Goal: Task Accomplishment & Management: Complete application form

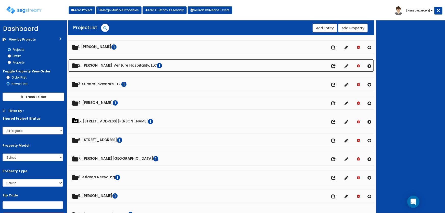
click at [102, 64] on link "2. Mayfield Venture Hospitality, LLC 1" at bounding box center [221, 65] width 306 height 13
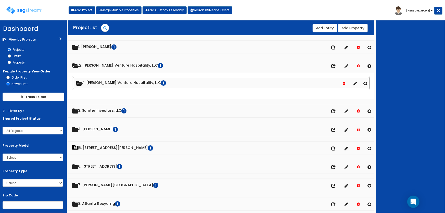
click at [102, 82] on link "1. Mayfield Venture Hospitality, LLC 1" at bounding box center [221, 83] width 298 height 13
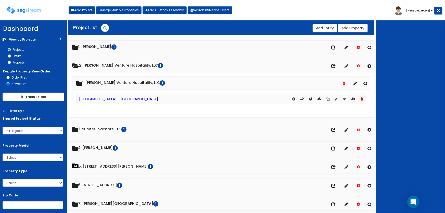
click at [115, 101] on div "[GEOGRAPHIC_DATA] - [GEOGRAPHIC_DATA]" at bounding box center [221, 99] width 290 height 11
click at [115, 99] on link "[GEOGRAPHIC_DATA] - [GEOGRAPHIC_DATA]" at bounding box center [118, 98] width 79 height 5
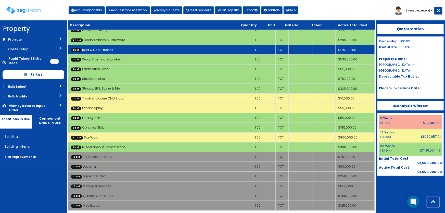
scroll to position [439, 0]
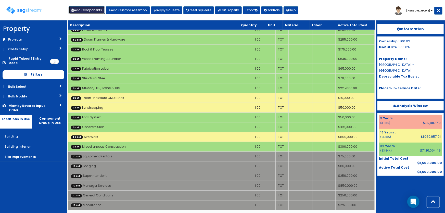
click at [98, 11] on button "Add Components" at bounding box center [87, 10] width 36 height 8
select select "9000000"
select select "5Y"
select select "default"
select select
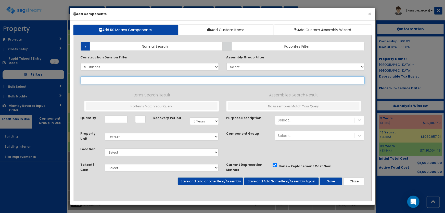
select select "9621910"
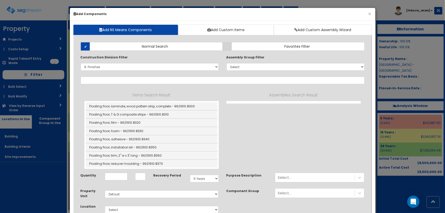
select select "9621910"
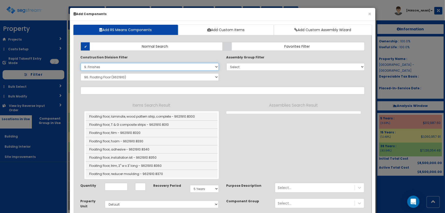
click at [118, 66] on select "Select 0. Custom Item 1. General Requirements 2. Existing Conditions 3. Concret…" at bounding box center [150, 67] width 138 height 8
select select
click at [81, 63] on select "Select 0. Custom Item 1. General Requirements 2. Existing Conditions 3. Concret…" at bounding box center [150, 67] width 138 height 8
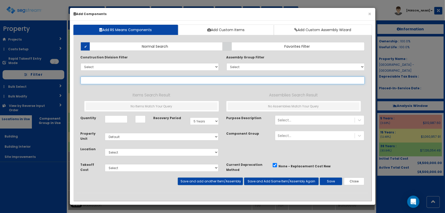
click at [140, 78] on input "text" at bounding box center [223, 81] width 284 height 8
paste input "*Break Room SS Double Sink"
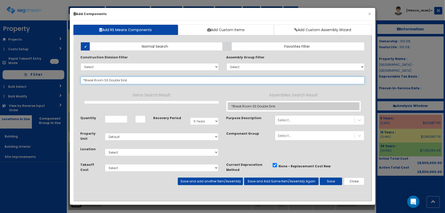
type input "*Break Room SS Double Sink"
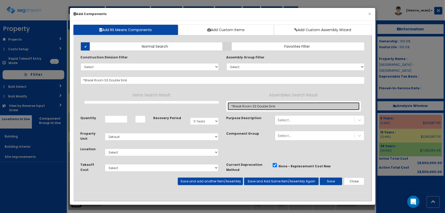
click at [264, 104] on link "*Break Room SS Double Sink" at bounding box center [294, 106] width 132 height 8
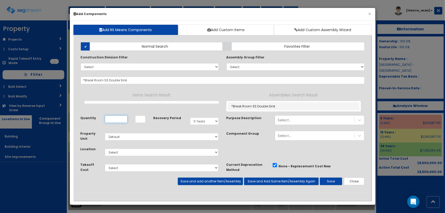
checkbox input "true"
type input "EA"
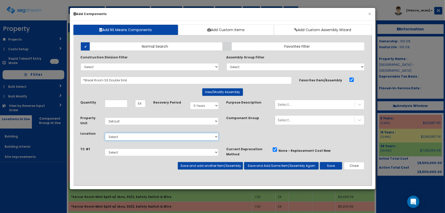
click at [118, 135] on select "Select Building Building Interior Site Improvements Add Additional Location" at bounding box center [162, 137] width 114 height 8
select select "7"
click at [105, 133] on select "Select Building Building Interior Site Improvements Add Additional Location" at bounding box center [162, 137] width 114 height 8
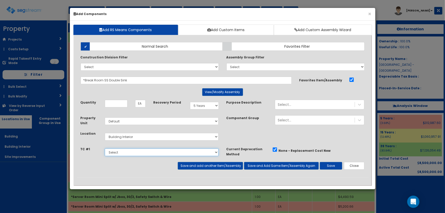
click at [119, 151] on select "Select Site Work Doors, Frames & Hardware Public Area Millwork Wall Finishes Pl…" at bounding box center [162, 152] width 114 height 8
select select "5281463"
click at [105, 148] on select "Select Site Work Doors, Frames & Hardware Public Area Millwork Wall Finishes Pl…" at bounding box center [162, 152] width 114 height 8
click at [114, 101] on input "Quantity" at bounding box center [116, 104] width 23 height 8
type input "1"
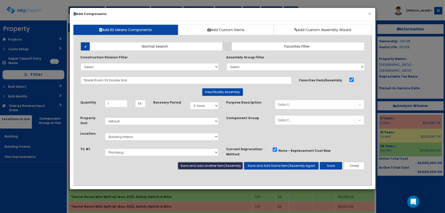
click at [188, 163] on button "Save and add another Item/Assembly" at bounding box center [210, 166] width 65 height 8
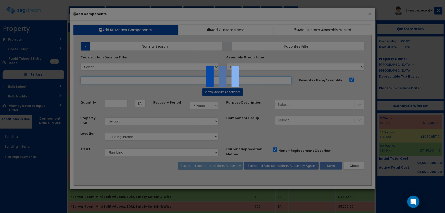
select select "5281463"
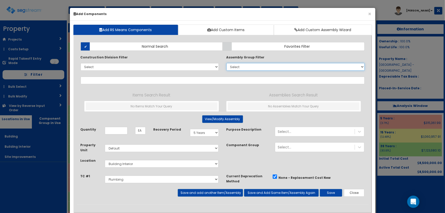
click at [260, 65] on select "Select 0. Custom Assembly 1. Standard Foundations 2. Special Foundations 3. Sla…" at bounding box center [296, 67] width 138 height 8
select select "23"
click at [227, 63] on select "Select 0. Custom Assembly 1. Standard Foundations 2. Special Foundations 3. Sla…" at bounding box center [296, 67] width 138 height 8
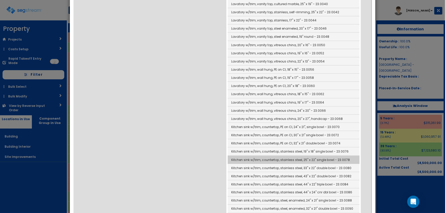
scroll to position [324, 0]
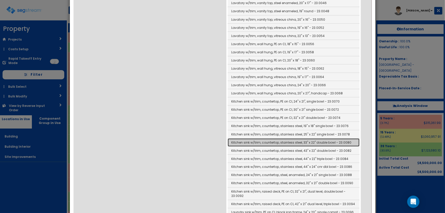
click at [323, 139] on link "Kitchen sink w/trim, countertop, stainless steel, 33" x 22" double bowl - 23.00…" at bounding box center [294, 143] width 132 height 8
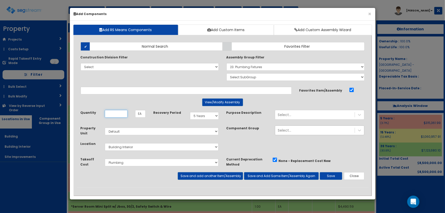
type input "Kitchen sink w/trim, countertop, stainless steel, 33" x 22" double bowl - 23.00…"
type input "Ea"
type input "1"
click at [293, 116] on div "Select..." at bounding box center [315, 115] width 80 height 8
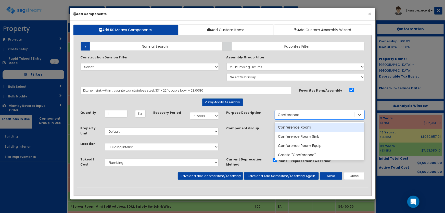
type input "Conference"
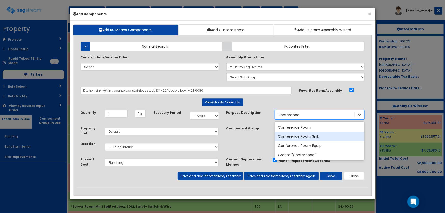
click at [297, 138] on div "Conference Room Sink" at bounding box center [320, 136] width 90 height 9
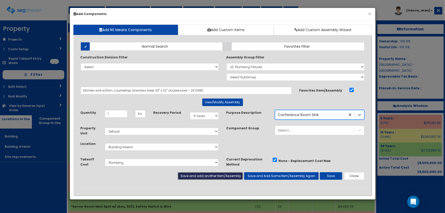
click at [230, 176] on button "Save and add another Item/Assembly" at bounding box center [210, 176] width 65 height 8
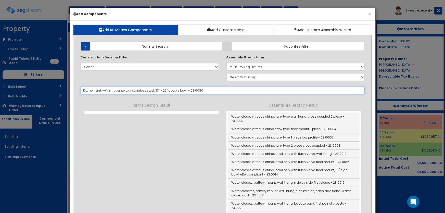
select select "5281463"
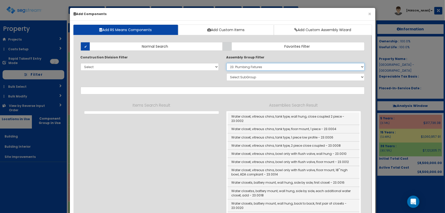
click at [248, 69] on select "Select 0. Custom Assembly 1. Standard Foundations 2. Special Foundations 3. Sla…" at bounding box center [296, 67] width 138 height 8
select select
click at [227, 63] on select "Select 0. Custom Assembly 1. Standard Foundations 2. Special Foundations 3. Sla…" at bounding box center [296, 67] width 138 height 8
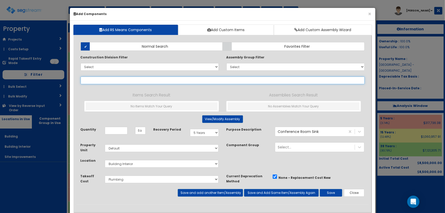
click at [96, 80] on input "text" at bounding box center [223, 81] width 284 height 8
paste input "*Laundry Plastic Sink"
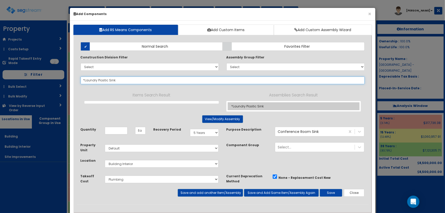
type input "*Laundry Plastic Sink"
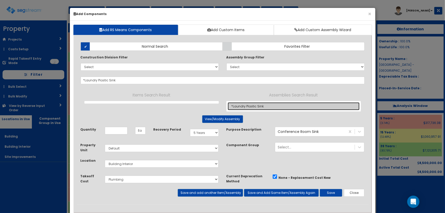
click at [243, 104] on link "*Laundry Plastic Sink" at bounding box center [294, 106] width 132 height 8
checkbox input "false"
type input "EA"
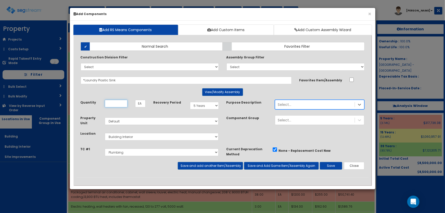
click at [118, 102] on input "Quantity" at bounding box center [116, 104] width 23 height 8
type input "3"
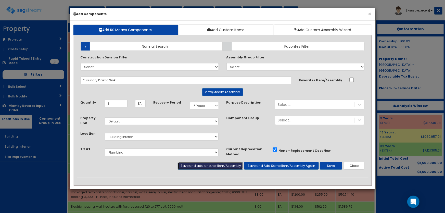
click at [203, 165] on button "Save and add another Item/Assembly" at bounding box center [210, 166] width 65 height 8
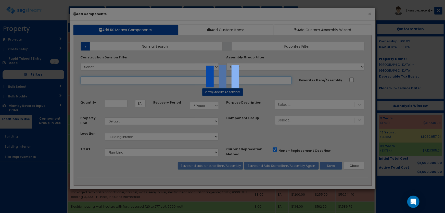
select select "5281463"
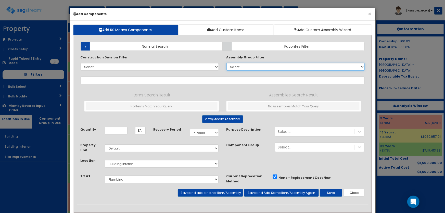
drag, startPoint x: 242, startPoint y: 67, endPoint x: 248, endPoint y: 69, distance: 7.1
click at [242, 67] on select "Select 0. Custom Assembly 1. Standard Foundations 2. Special Foundations 3. Sla…" at bounding box center [296, 67] width 138 height 8
select select "23"
click at [227, 63] on select "Select 0. Custom Assembly 1. Standard Foundations 2. Special Foundations 3. Sla…" at bounding box center [296, 67] width 138 height 8
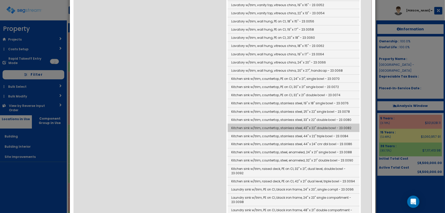
scroll to position [348, 0]
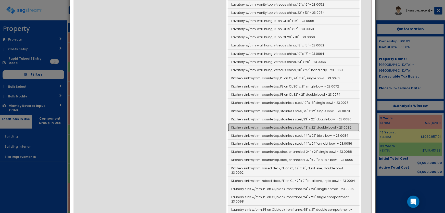
click at [326, 123] on link "Kitchen sink w/trim, countertop, stainless steel, 43" x 22" double bowl - 23.00…" at bounding box center [294, 127] width 132 height 8
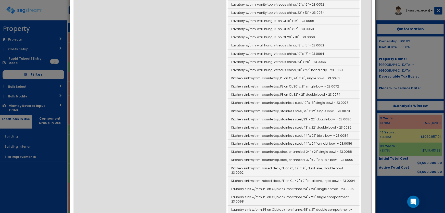
type input "Kitchen sink w/trim, countertop, stainless steel, 43" x 22" double bowl - 23.00…"
type input "Ea"
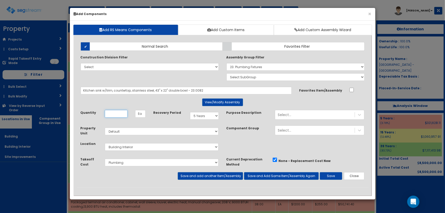
scroll to position [0, 0]
type input "1"
click at [292, 116] on div "Select..." at bounding box center [315, 115] width 80 height 8
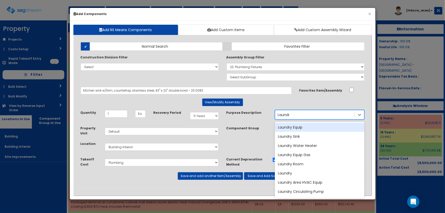
type input "Laundry"
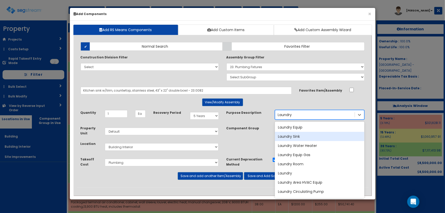
click at [295, 132] on div "Laundry Sink" at bounding box center [320, 136] width 90 height 9
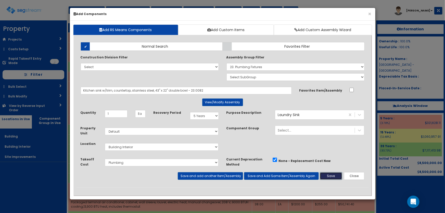
click at [331, 178] on button "Save" at bounding box center [331, 176] width 22 height 8
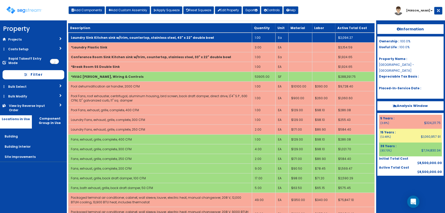
click at [126, 37] on b "Laundry Sink Kitchen sink w/trim, countertop, stainless steel, 43" x 22" double…" at bounding box center [142, 37] width 143 height 4
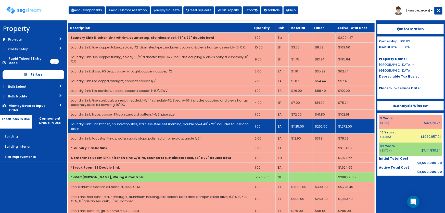
click at [122, 125] on link "Laundry Sink Sink, kitchen, counter top style, stainless steel, self rimming, d…" at bounding box center [160, 126] width 178 height 9
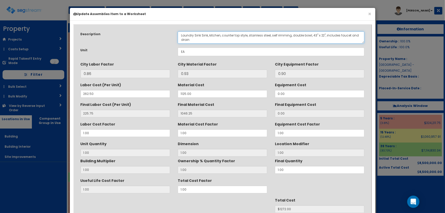
drag, startPoint x: 246, startPoint y: 34, endPoint x: 208, endPoint y: 35, distance: 38.8
click at [208, 35] on textarea "Laundry Sink Sink, kitchen, counter top style, stainless steel, self rimming, d…" at bounding box center [271, 37] width 187 height 12
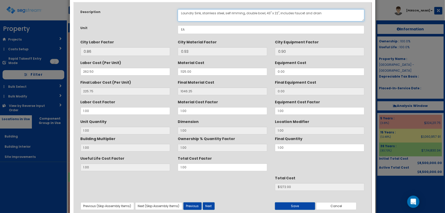
scroll to position [43, 0]
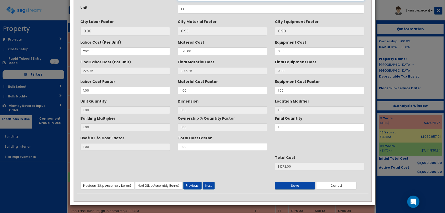
type textarea "Laundry Sink, stainless steel, self rimming, double bowl, 43" x 22", includes f…"
click at [291, 183] on button "Save" at bounding box center [295, 186] width 40 height 8
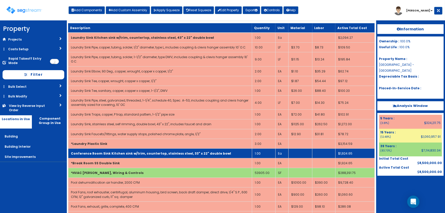
click at [112, 152] on b "Conference Room Sink Kitchen sink w/trim, countertop, stainless steel, 33" x 22…" at bounding box center [151, 153] width 160 height 4
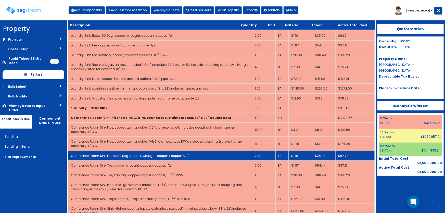
scroll to position [69, 0]
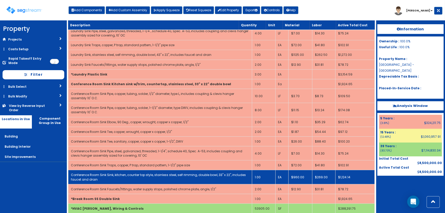
click at [148, 173] on link "Conference Room Sink Sink, kitchen, counter top style, stainless steel, self ri…" at bounding box center [158, 177] width 175 height 9
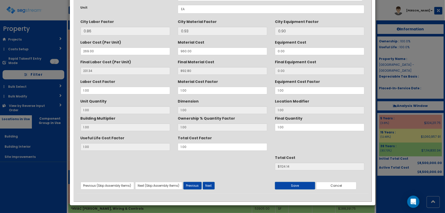
scroll to position [0, 0]
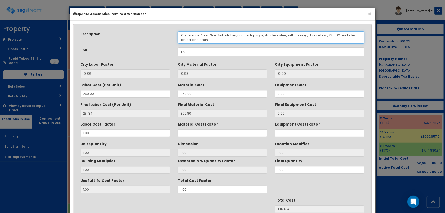
drag, startPoint x: 234, startPoint y: 34, endPoint x: 216, endPoint y: 35, distance: 17.4
click at [216, 35] on textarea "Conference Room Sink Sink, kitchen, counter top style, stainless steel, self ri…" at bounding box center [271, 37] width 187 height 12
click at [221, 35] on textarea "Conference Room Sink Sink, kitchen, counter top style, stainless steel, self ri…" at bounding box center [271, 37] width 187 height 12
drag, startPoint x: 234, startPoint y: 34, endPoint x: 215, endPoint y: 34, distance: 19.4
click at [215, 34] on textarea "Conference Room Sink Sink, kitchen, counter top style, stainless steel, self ri…" at bounding box center [271, 37] width 187 height 12
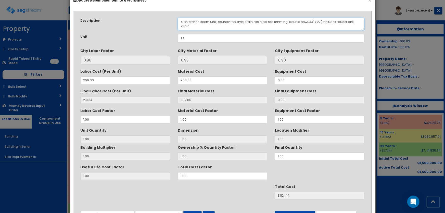
scroll to position [43, 0]
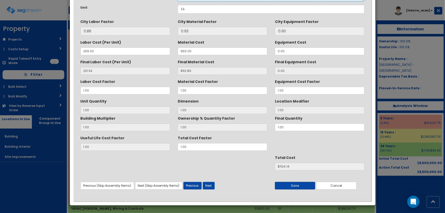
type textarea "Conference Room Sink, counter top style, stainless steel, self rimming, double …"
click at [302, 185] on button "Save" at bounding box center [295, 186] width 40 height 8
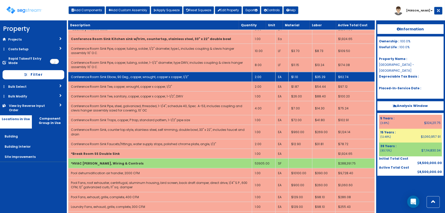
scroll to position [116, 0]
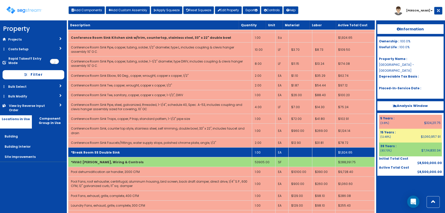
click at [118, 149] on td "*Break Room SS Double Sink" at bounding box center [160, 152] width 184 height 10
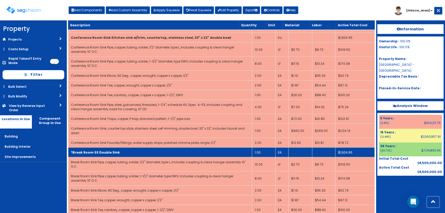
click at [118, 149] on td "*Break Room SS Double Sink" at bounding box center [160, 152] width 184 height 10
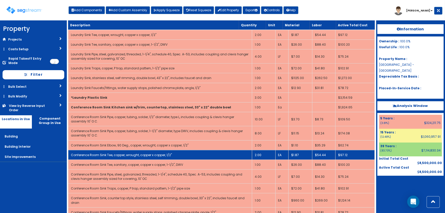
scroll to position [0, 0]
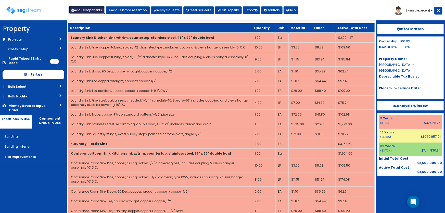
drag, startPoint x: 89, startPoint y: 8, endPoint x: 93, endPoint y: 11, distance: 6.0
click at [89, 8] on button "Add Components" at bounding box center [87, 10] width 36 height 8
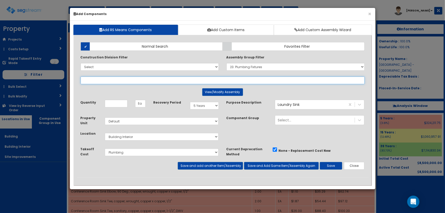
select select
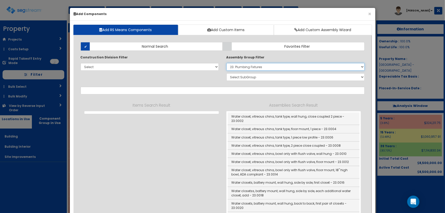
click at [240, 67] on select "Select 0. Custom Assembly 1. Standard Foundations 2. Special Foundations 3. Sla…" at bounding box center [296, 67] width 138 height 8
select select
click at [227, 63] on select "Select 0. Custom Assembly 1. Standard Foundations 2. Special Foundations 3. Sla…" at bounding box center [296, 67] width 138 height 8
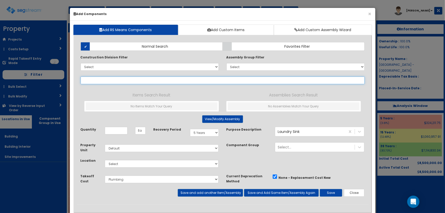
click at [103, 78] on input "text" at bounding box center [223, 81] width 284 height 8
paste input "*Kitchen Hand Sink"
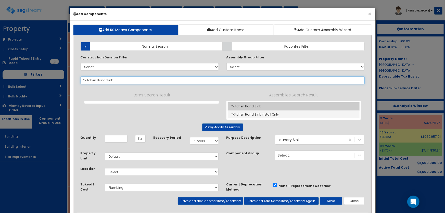
type input "*Kitchen Hand Sink"
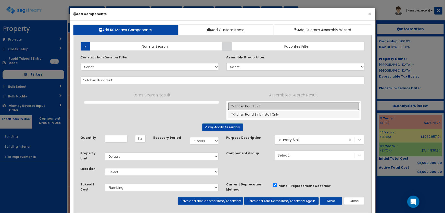
click at [251, 104] on link "*Kitchen Hand Sink" at bounding box center [294, 106] width 132 height 8
checkbox input "true"
type input "EA"
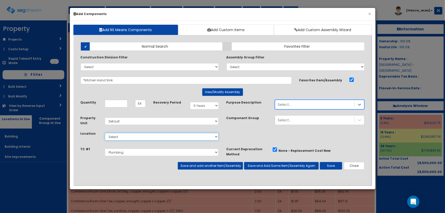
drag, startPoint x: 120, startPoint y: 135, endPoint x: 120, endPoint y: 140, distance: 4.9
click at [120, 135] on select "Select Building Building Interior Site Improvements Add Additional Location" at bounding box center [162, 137] width 114 height 8
select select "7"
click at [105, 133] on select "Select Building Building Interior Site Improvements Add Additional Location" at bounding box center [162, 137] width 114 height 8
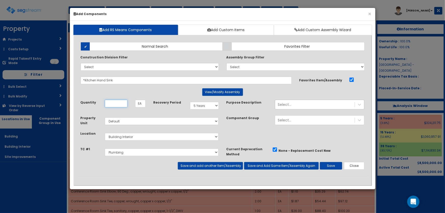
click at [114, 105] on input "Quantity" at bounding box center [116, 104] width 23 height 8
type input "2"
click at [209, 166] on button "Save and add another Item/Assembly" at bounding box center [210, 166] width 65 height 8
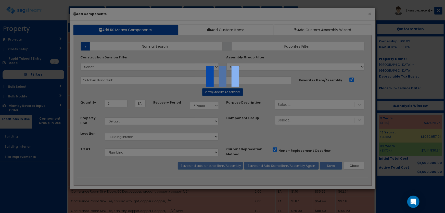
select select "5281463"
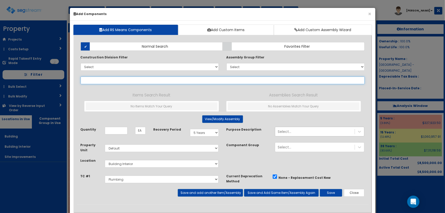
click at [90, 81] on input "text" at bounding box center [223, 81] width 284 height 8
paste input "*Kitchen Prep Sink"
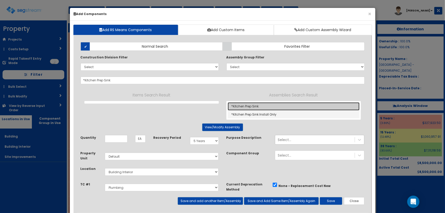
click at [247, 103] on link "*Kitchen Prep Sink" at bounding box center [294, 106] width 132 height 8
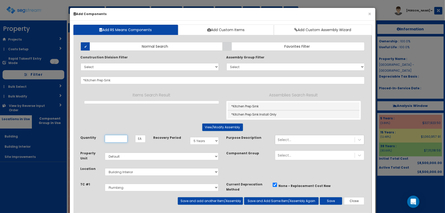
type input "*Kitchen Prep Sink"
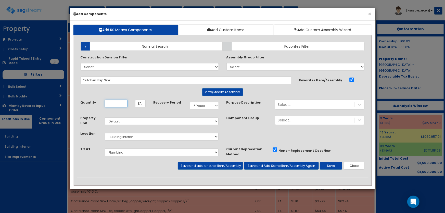
click at [107, 104] on input "Quantity" at bounding box center [116, 104] width 23 height 8
type input "1"
click at [189, 167] on button "Save and add another Item/Assembly" at bounding box center [210, 166] width 65 height 8
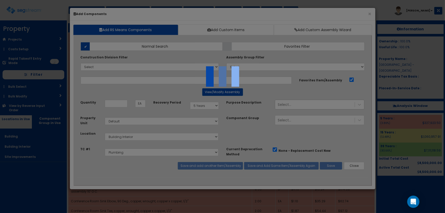
select select "5281463"
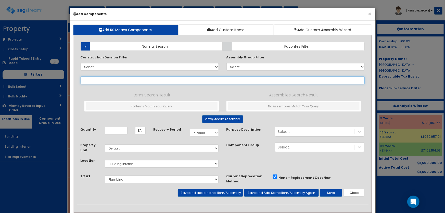
click at [102, 81] on input "text" at bounding box center [223, 81] width 284 height 8
paste input "*Kitchen 3 Comp"
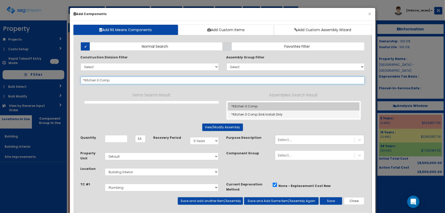
type input "*Kitchen 3 Comp"
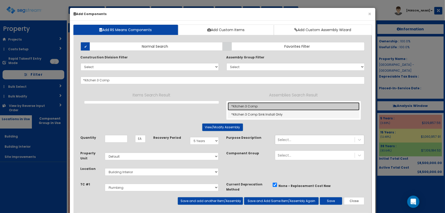
click at [257, 105] on link "*Kitchen 3 Comp" at bounding box center [294, 106] width 132 height 8
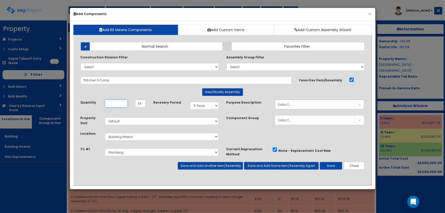
click at [115, 104] on input "Quantity" at bounding box center [116, 104] width 23 height 8
type input "1"
click at [212, 167] on button "Save and add another Item/Assembly" at bounding box center [210, 166] width 65 height 8
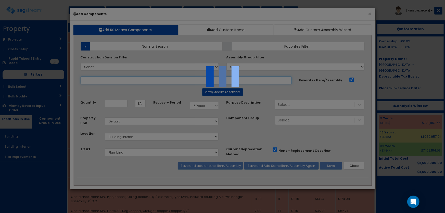
select select "5281463"
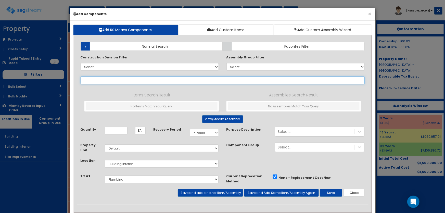
drag, startPoint x: 83, startPoint y: 82, endPoint x: 120, endPoint y: 79, distance: 37.4
click at [83, 81] on input "text" at bounding box center [223, 81] width 284 height 8
paste input "*Kitchen Floor Drain W/ PVC Pipe"
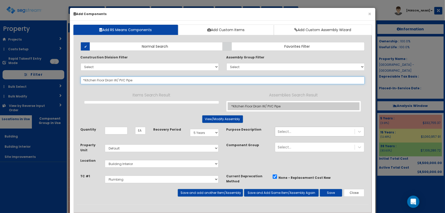
type input "*Kitchen Floor Drain W/ PVC Pipe"
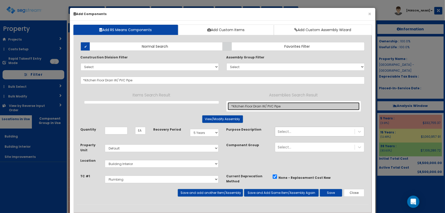
click at [268, 105] on link "*Kitchen Floor Drain W/ PVC Pipe" at bounding box center [294, 106] width 132 height 8
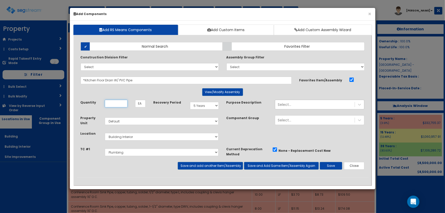
click at [120, 104] on input "Quantity" at bounding box center [116, 104] width 23 height 8
type input "4"
click at [195, 165] on button "Save and add another Item/Assembly" at bounding box center [210, 166] width 65 height 8
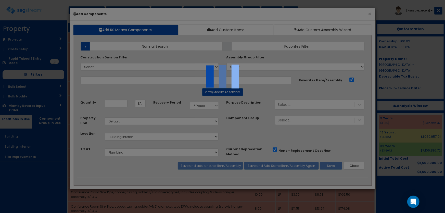
select select "5281463"
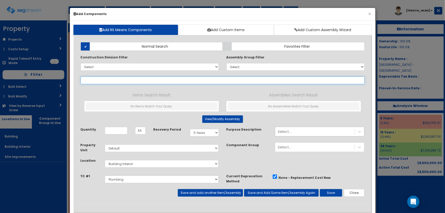
drag, startPoint x: 90, startPoint y: 80, endPoint x: 98, endPoint y: 81, distance: 8.1
click at [90, 80] on input "text" at bounding box center [223, 81] width 284 height 8
paste input "*Kitchen Floor Sink W/PVC Pipe"
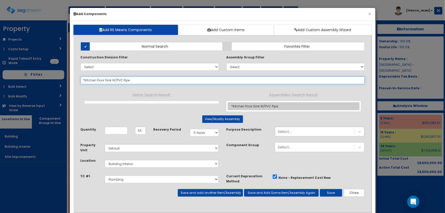
type input "*Kitchen Floor Sink W/PVC Pipe"
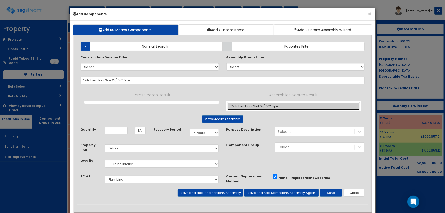
click at [263, 107] on link "*Kitchen Floor Sink W/PVC Pipe" at bounding box center [294, 106] width 132 height 8
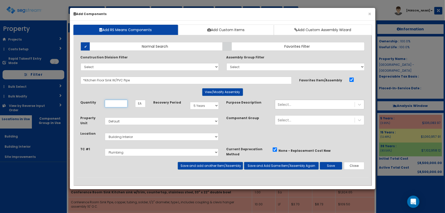
click at [120, 104] on input "Quantity" at bounding box center [116, 104] width 23 height 8
type input "4"
click at [212, 167] on button "Save and add another Item/Assembly" at bounding box center [210, 166] width 65 height 8
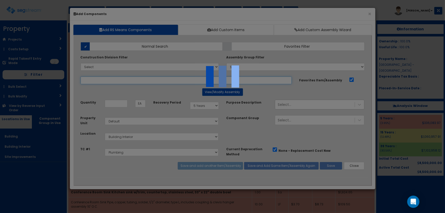
select select "5281463"
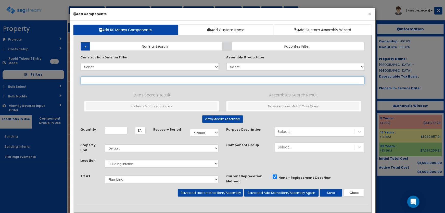
click at [99, 80] on input "text" at bounding box center [223, 81] width 284 height 8
paste input "*Water Closet"
type input "*Water Closet"
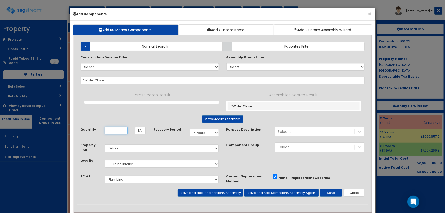
click at [123, 130] on input "Quantity" at bounding box center [116, 131] width 23 height 8
type input "92"
click at [197, 134] on select "Select 5 Years 7 Years 9 Years 10 Years 15 Years 15 Year QLI 15 Year QRP 15 Yea…" at bounding box center [204, 133] width 29 height 8
select select "39Y"
click at [190, 129] on select "Select 5 Years 7 Years 9 Years 10 Years 15 Years 15 Year QLI 15 Year QRP 15 Yea…" at bounding box center [204, 133] width 29 height 8
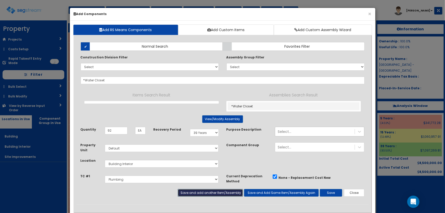
click at [202, 190] on button "Save and add another Item/Assembly" at bounding box center [210, 193] width 65 height 8
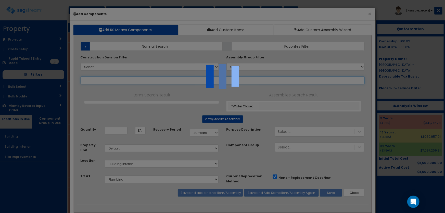
select select "5281463"
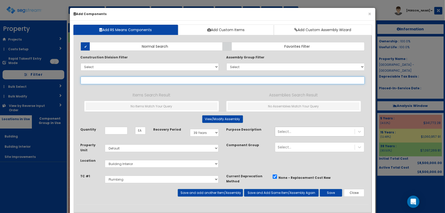
click at [116, 82] on input "text" at bounding box center [223, 81] width 284 height 8
paste input "*Urinal"
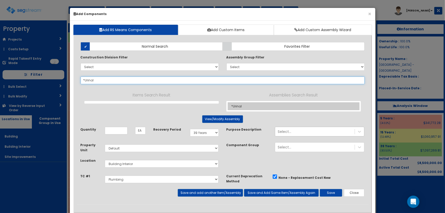
type input "*Urinal"
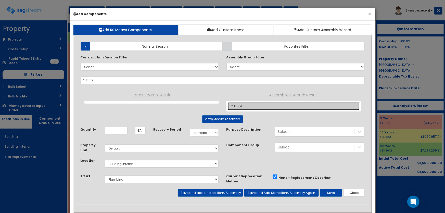
click at [242, 106] on link "*Urinal" at bounding box center [294, 106] width 132 height 8
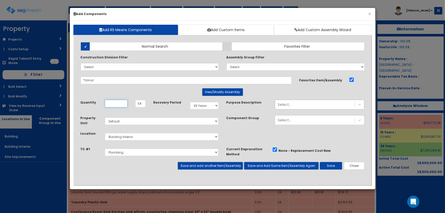
click at [113, 105] on input "Quantity" at bounding box center [116, 104] width 23 height 8
type input "1"
click at [221, 167] on button "Save and add another Item/Assembly" at bounding box center [210, 166] width 65 height 8
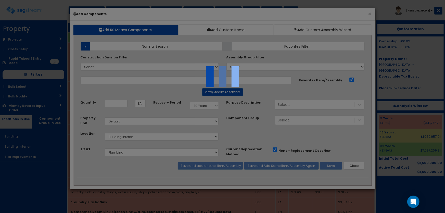
select select "5281463"
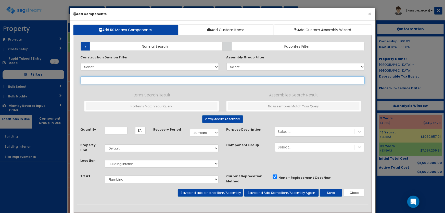
click at [96, 80] on input "text" at bounding box center [223, 81] width 284 height 8
paste input "*Wall Hung Lavatory"
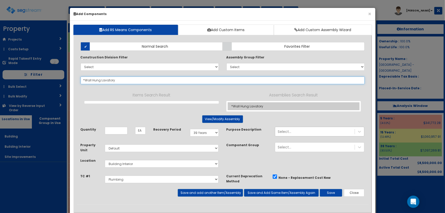
type input "*Wall Hung Lavatory"
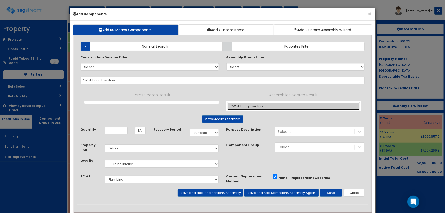
click at [237, 106] on link "*Wall Hung Lavatory" at bounding box center [294, 106] width 132 height 8
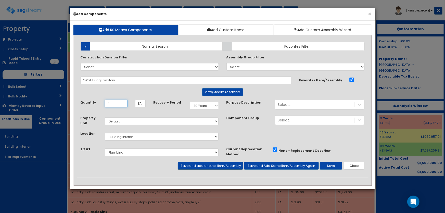
type input "4"
click at [187, 168] on button "Save and add another Item/Assembly" at bounding box center [210, 166] width 65 height 8
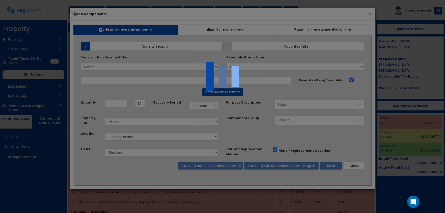
select select "5281463"
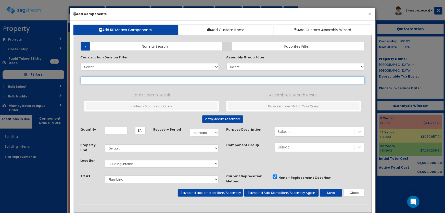
click at [117, 79] on input "text" at bounding box center [223, 81] width 284 height 8
paste input "*Vanity Lavatory"
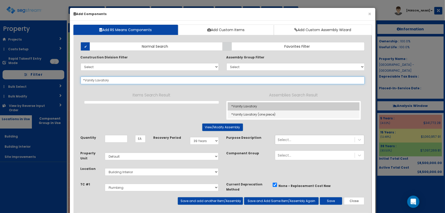
type input "*Vanity Lavatory"
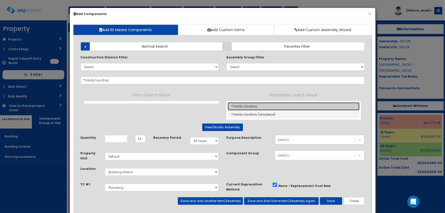
click at [253, 106] on link "*Vanity Lavatory" at bounding box center [294, 106] width 132 height 8
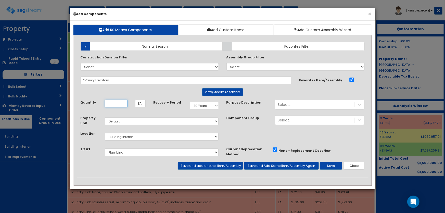
click at [110, 103] on input "Quantity" at bounding box center [116, 104] width 23 height 8
type input "87"
click at [216, 90] on button "View/Modify Assembly" at bounding box center [222, 92] width 41 height 8
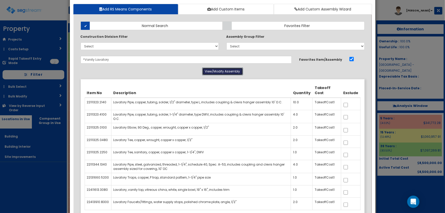
scroll to position [46, 0]
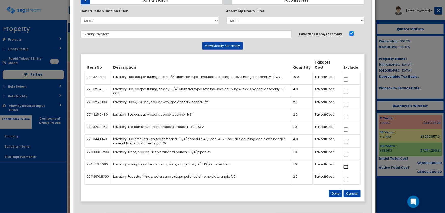
click at [345, 168] on input "checkbox" at bounding box center [345, 167] width 5 height 4
checkbox input "true"
click at [348, 179] on input "checkbox" at bounding box center [345, 179] width 5 height 4
checkbox input "true"
click at [341, 193] on button "Done" at bounding box center [336, 194] width 14 height 8
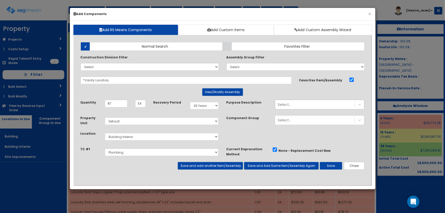
scroll to position [0, 0]
click at [205, 164] on button "Save and add another Item/Assembly" at bounding box center [210, 166] width 65 height 8
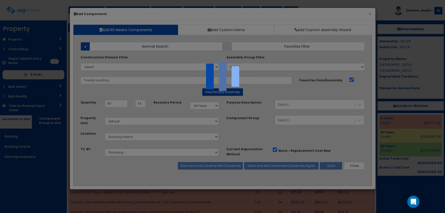
select select "39Y"
select select "default"
select select "7"
select select "5281463"
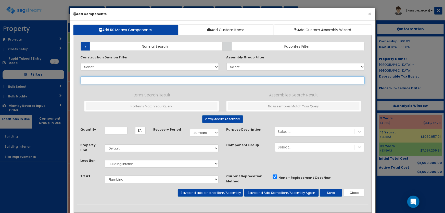
click at [91, 78] on input "text" at bounding box center [223, 81] width 284 height 8
paste input "*Mop Sink (corner plastic)"
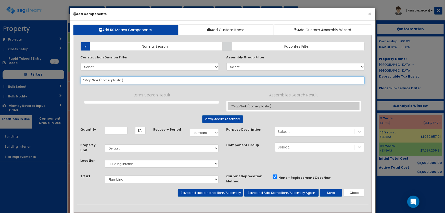
type input "*Mop Sink (corner plastic)"
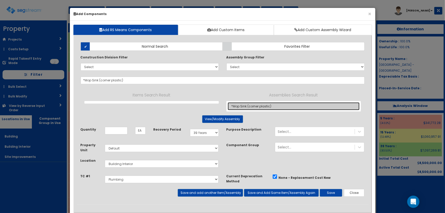
click at [243, 106] on link "*Mop Sink (corner plastic)" at bounding box center [294, 106] width 132 height 8
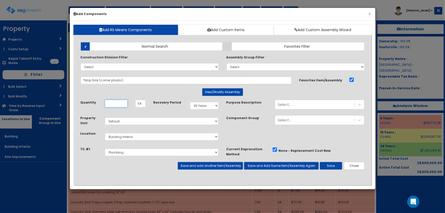
click at [114, 103] on input "Quantity" at bounding box center [116, 104] width 23 height 8
type input "2"
click at [191, 163] on button "Save and add another Item/Assembly" at bounding box center [210, 166] width 65 height 8
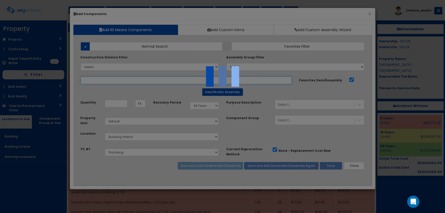
select select "5281463"
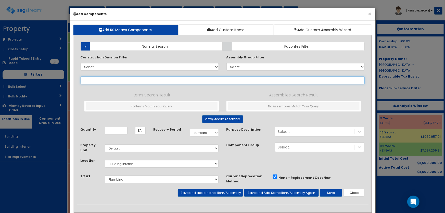
click at [98, 79] on input "text" at bounding box center [223, 81] width 284 height 8
paste input "*Shower w/ Built in Arm & Surround"
type input "*Shower w/ Built in Arm & Surround"
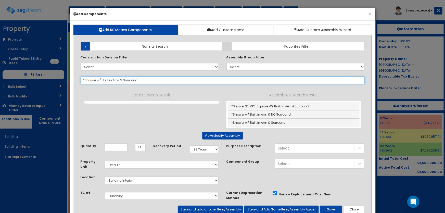
drag, startPoint x: 131, startPoint y: 81, endPoint x: 70, endPoint y: 79, distance: 60.5
click at [70, 79] on div "Add RS Means Components Add Custom Items Add Custom Assembly Wizard Add Items A…" at bounding box center [223, 127] width 306 height 212
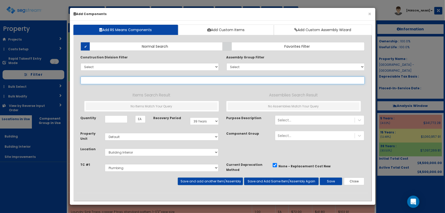
click at [118, 79] on input "text" at bounding box center [223, 81] width 284 height 8
paste input "*Tub / Shower W/ Built-In Arm & Surround"
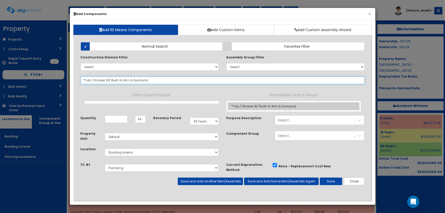
type input "*Tub / Shower W/ Built-In Arm & Surround"
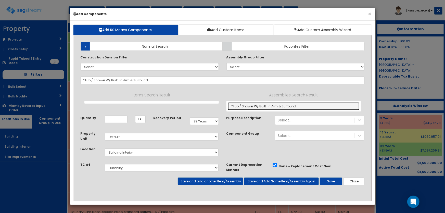
click at [260, 107] on link "*Tub / Shower W/ Built-In Arm & Surround" at bounding box center [294, 106] width 132 height 8
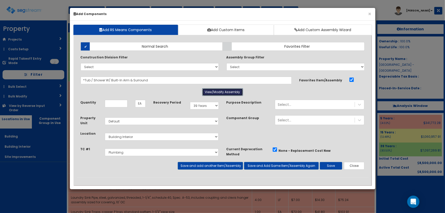
click at [240, 93] on button "View/Modify Assembly" at bounding box center [222, 92] width 41 height 8
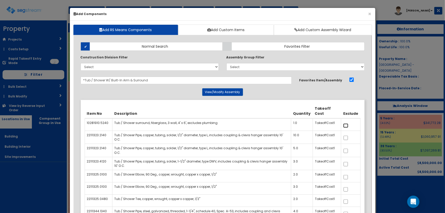
click at [346, 124] on input "checkbox" at bounding box center [345, 125] width 5 height 4
checkbox input "true"
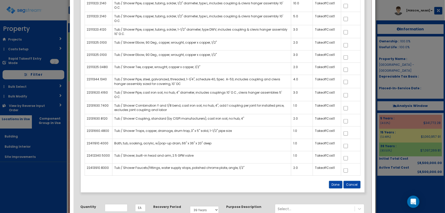
scroll to position [139, 0]
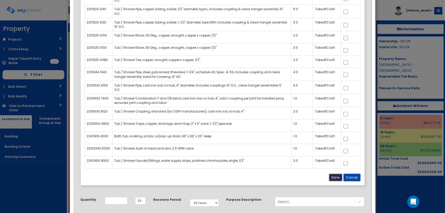
click at [336, 177] on button "Done" at bounding box center [336, 178] width 14 height 8
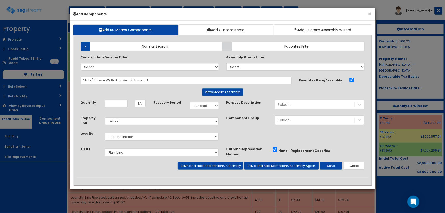
scroll to position [0, 0]
click at [117, 102] on input "Quantity" at bounding box center [116, 104] width 23 height 8
type input "87"
click at [192, 166] on button "Save and add another Item/Assembly" at bounding box center [210, 166] width 65 height 8
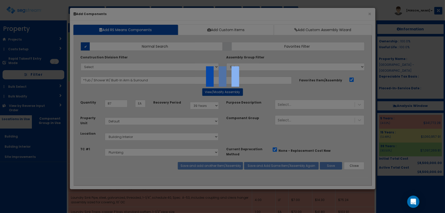
select select "5281463"
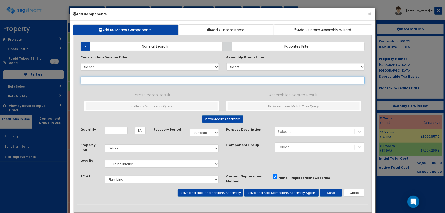
click at [99, 81] on input "text" at bounding box center [223, 81] width 284 height 8
paste input "*Shower w/ Built in Arm & NO Surround"
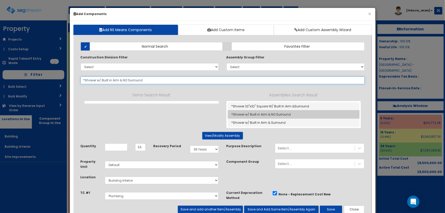
type input "*Shower w/ Built in Arm & NO Surround"
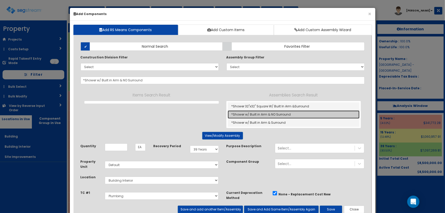
click at [258, 115] on link "*Shower w/ Built in Arm & NO Surround" at bounding box center [294, 114] width 132 height 8
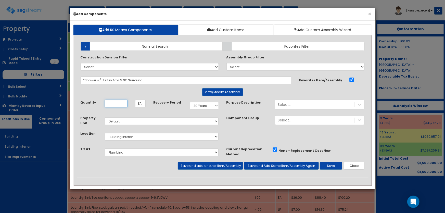
click at [122, 102] on input "Quantity" at bounding box center [116, 104] width 23 height 8
type input "1"
click at [202, 167] on button "Save and add another Item/Assembly" at bounding box center [210, 166] width 65 height 8
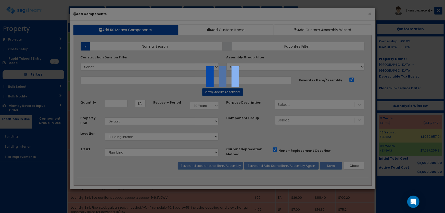
select select "5281463"
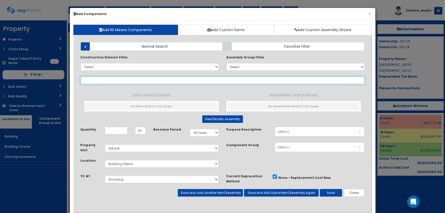
click at [112, 79] on input "text" at bounding box center [223, 81] width 284 height 8
paste input "*Water Heater Stub (Gas)"
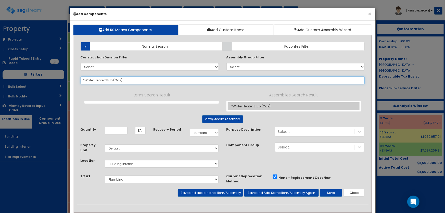
type input "*Water Heater Stub (Gas)"
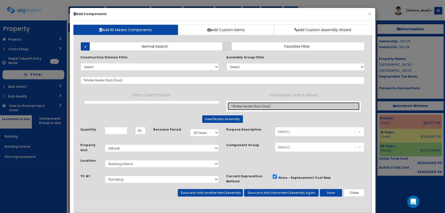
click at [239, 105] on link "*Water Heater Stub (Gas)" at bounding box center [294, 106] width 132 height 8
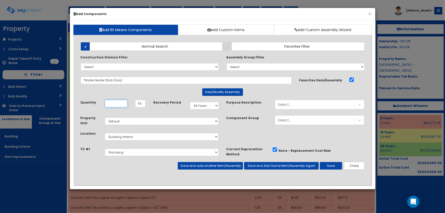
click at [125, 104] on input "Quantity" at bounding box center [116, 104] width 23 height 8
type input "10"
click at [191, 163] on button "Save and add another Item/Assembly" at bounding box center [210, 166] width 65 height 8
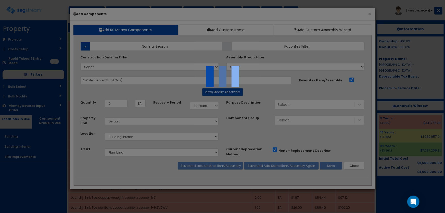
select select "5281463"
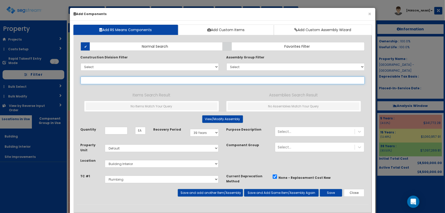
click at [103, 81] on input "text" at bounding box center [223, 81] width 284 height 8
paste input "*Water Heater Tankless (Gas)"
click at [84, 79] on input "*Water Heater Tankless (Gas)" at bounding box center [223, 81] width 284 height 8
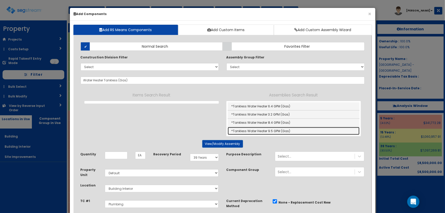
drag, startPoint x: 276, startPoint y: 128, endPoint x: 270, endPoint y: 128, distance: 5.4
click at [276, 128] on link "*Tankless Water Heater 9.5 GPM (Gas)" at bounding box center [294, 131] width 132 height 8
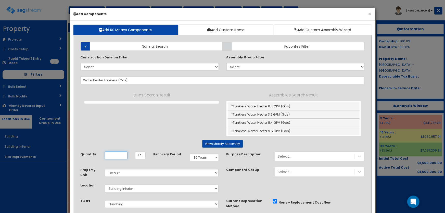
type input "*Tankless Water Heater 9.5 GPM (Gas)"
type input "SF"
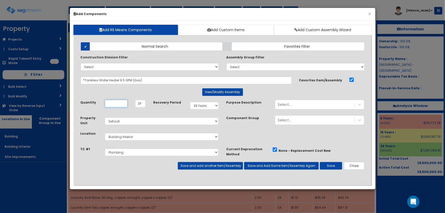
click at [117, 103] on input "Quantity" at bounding box center [116, 104] width 23 height 8
type input "10"
click at [334, 166] on button "Save" at bounding box center [331, 166] width 22 height 8
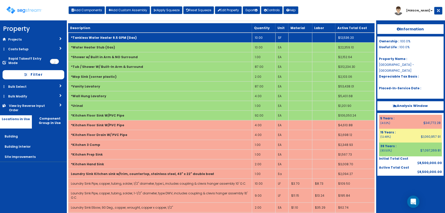
click at [116, 38] on b "*Tankless Water Heater 9.5 GPM (Gas)" at bounding box center [104, 37] width 66 height 4
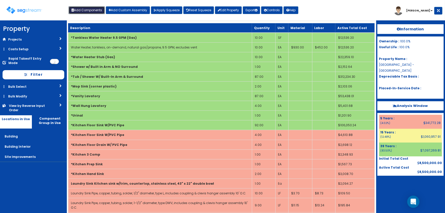
click at [81, 11] on button "Add Components" at bounding box center [87, 10] width 36 height 8
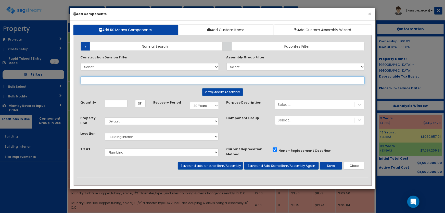
paste input "*Water Heater Jbox"
type input "*Water Heater Jbox"
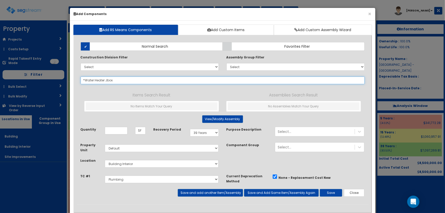
select select
type input "*Water Heater Jbox"
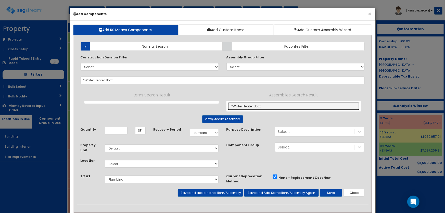
click at [264, 105] on link "*Water Heater Jbox" at bounding box center [294, 106] width 132 height 8
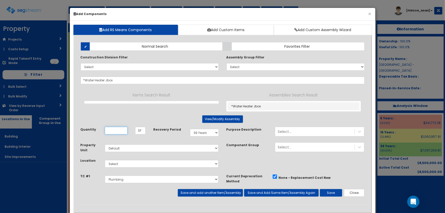
type input "EA"
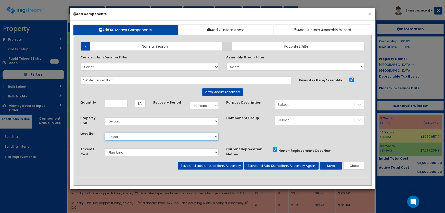
drag, startPoint x: 111, startPoint y: 135, endPoint x: 117, endPoint y: 139, distance: 7.2
click at [111, 135] on select "Select Building Building Interior Site Improvements Add Additional Location" at bounding box center [162, 137] width 114 height 8
select select "7"
click at [105, 133] on select "Select Building Building Interior Site Improvements Add Additional Location" at bounding box center [162, 137] width 114 height 8
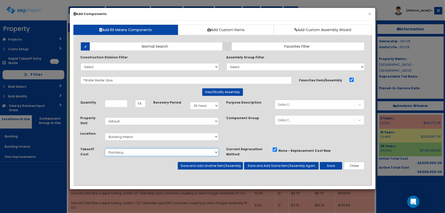
click at [122, 153] on select "Select Site Work Doors, Frames & Hardware Public Area Millwork Wall Finishes Pl…" at bounding box center [162, 152] width 114 height 8
select select "5281465"
click at [105, 148] on select "Select Site Work Doors, Frames & Hardware Public Area Millwork Wall Finishes Pl…" at bounding box center [162, 152] width 114 height 8
click at [117, 103] on input "Quantity" at bounding box center [116, 104] width 23 height 8
type input "10"
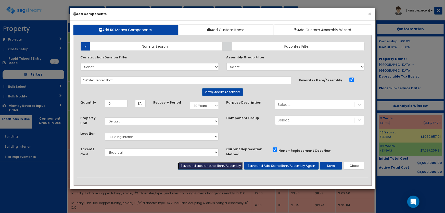
click at [218, 165] on button "Save and add another Item/Assembly" at bounding box center [210, 166] width 65 height 8
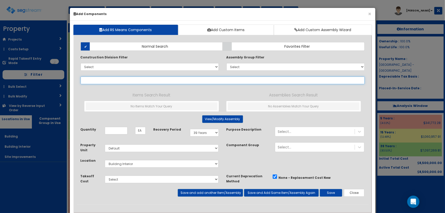
drag, startPoint x: 99, startPoint y: 79, endPoint x: 107, endPoint y: 80, distance: 7.8
click at [99, 79] on input "text" at bounding box center [223, 81] width 284 height 8
paste input "*General Use Floor Drain W/PVC Pipe"
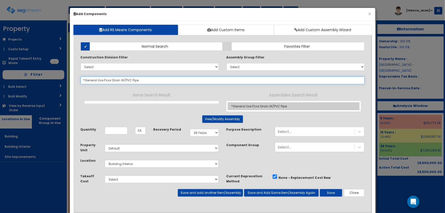
type input "*General Use Floor Drain W/PVC Pipe"
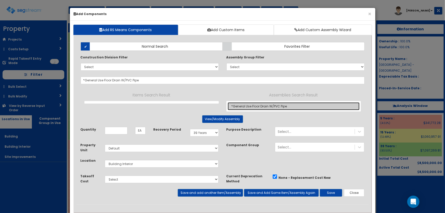
click at [248, 107] on link "*General Use Floor Drain W/PVC Pipe" at bounding box center [294, 106] width 132 height 8
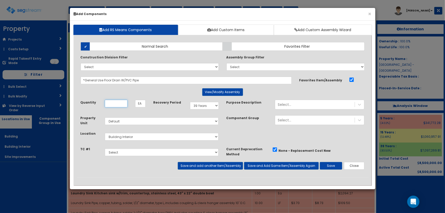
click at [118, 105] on input "Quantity" at bounding box center [116, 104] width 23 height 8
type input "14"
click at [127, 149] on select "Select Site Work Doors, Frames & Hardware Public Area Millwork Wall Finishes Pl…" at bounding box center [162, 152] width 114 height 8
select select "5281463"
click at [105, 148] on select "Select Site Work Doors, Frames & Hardware Public Area Millwork Wall Finishes Pl…" at bounding box center [162, 152] width 114 height 8
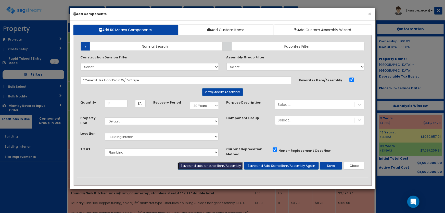
click at [202, 167] on button "Save and add another Item/Assembly" at bounding box center [210, 166] width 65 height 8
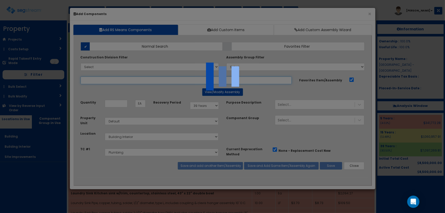
select select "5281463"
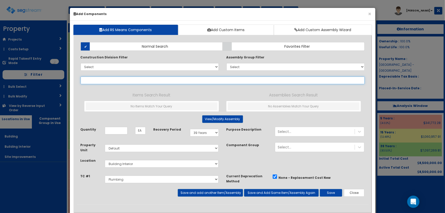
click at [116, 80] on input "text" at bounding box center [223, 81] width 284 height 8
paste input "*General Use 2" Copper"
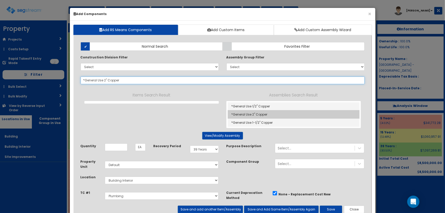
type input "*General Use 2" Copper"
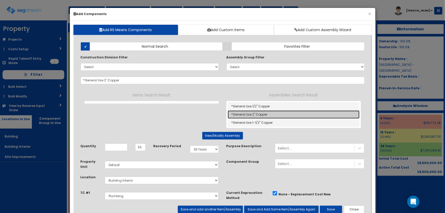
click at [257, 113] on link "*General Use 2" Copper" at bounding box center [294, 114] width 132 height 8
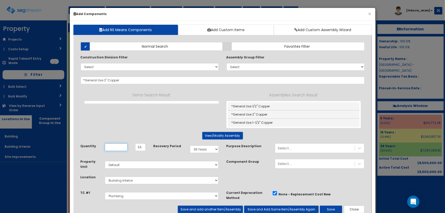
type input "LF"
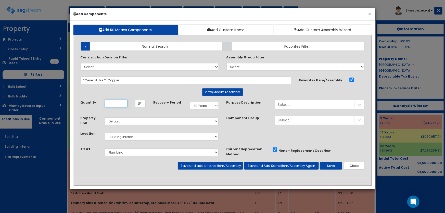
click at [120, 102] on input "Quantity" at bounding box center [116, 104] width 23 height 8
type input "426"
click at [199, 164] on button "Save and add another Item/Assembly" at bounding box center [210, 166] width 65 height 8
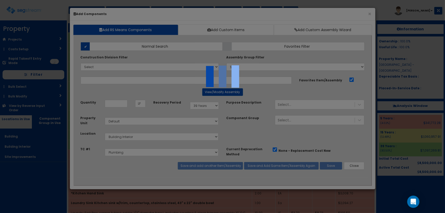
select select "5281463"
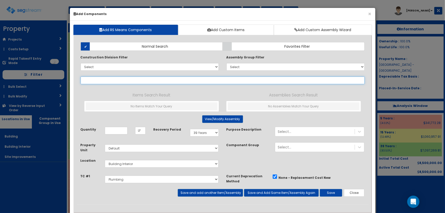
click at [100, 78] on input "text" at bounding box center [223, 81] width 284 height 8
paste input "*General Use 1-1/2" Copper"
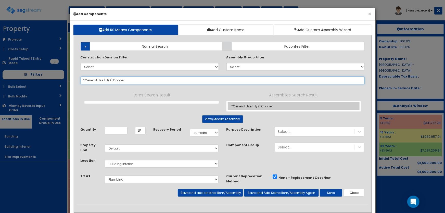
type input "*General Use 1-1/2" Copper"
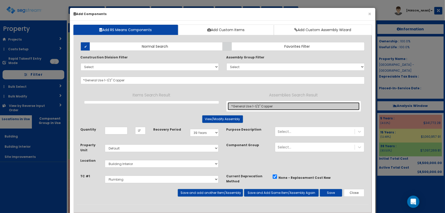
click at [266, 108] on link "*General Use 1-1/2" Copper" at bounding box center [294, 106] width 132 height 8
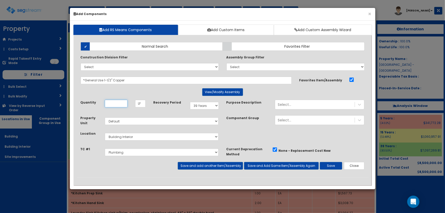
click at [114, 104] on input "Quantity" at bounding box center [116, 104] width 23 height 8
type input "448"
click at [331, 163] on button "Save" at bounding box center [331, 166] width 22 height 8
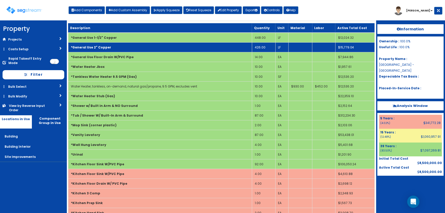
click at [266, 46] on td "426.00" at bounding box center [263, 48] width 23 height 10
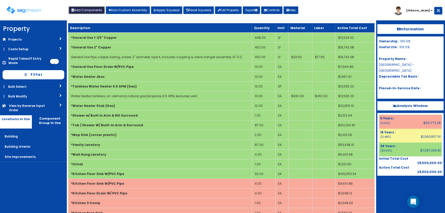
click at [80, 11] on button "Add Components" at bounding box center [87, 10] width 36 height 8
select select "5281463"
select select
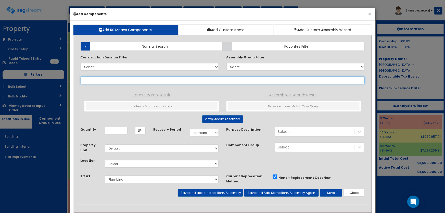
drag, startPoint x: 97, startPoint y: 77, endPoint x: 101, endPoint y: 78, distance: 4.4
click at [97, 77] on input "text" at bounding box center [223, 81] width 284 height 8
paste input "*General Use 1-1/4" Copper"
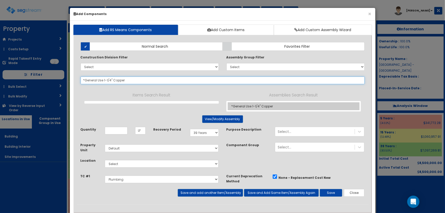
type input "*General Use 1-1/4" Copper"
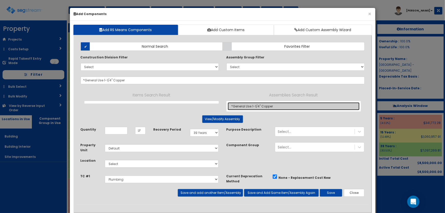
click at [258, 103] on link "*General Use 1-1/4" Copper" at bounding box center [294, 106] width 132 height 8
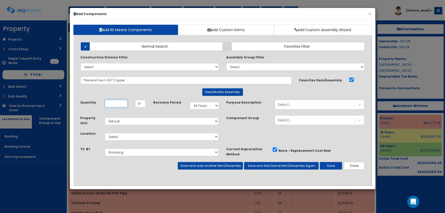
click at [114, 102] on input "Quantity" at bounding box center [116, 104] width 23 height 8
click at [121, 137] on select "Select Building Building Interior Site Improvements Add Additional Location" at bounding box center [162, 137] width 114 height 8
select select "7"
click at [105, 133] on select "Select Building Building Interior Site Improvements Add Additional Location" at bounding box center [162, 137] width 114 height 8
click at [116, 104] on input "Quantity" at bounding box center [116, 104] width 23 height 8
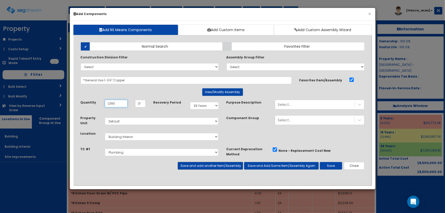
type input "1,390"
click at [204, 167] on button "Save and add another Item/Assembly" at bounding box center [210, 166] width 65 height 8
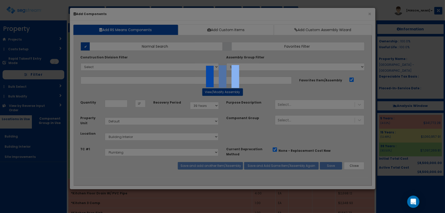
select select "5281463"
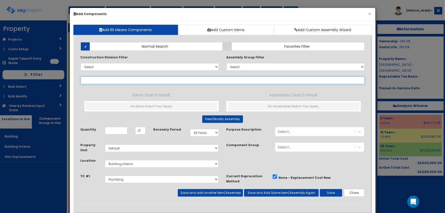
click at [91, 77] on input "text" at bounding box center [223, 81] width 284 height 8
paste input "*General Use 1" Copper"
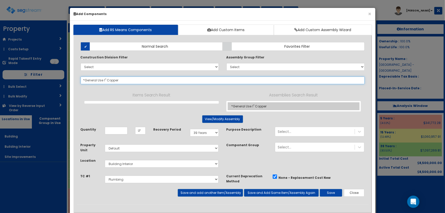
type input "*General Use 1" Copper"
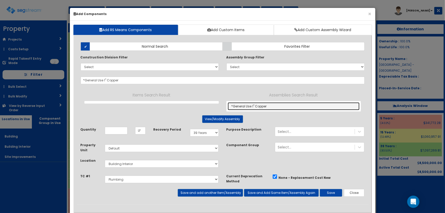
click at [247, 102] on link "*General Use 1" Copper" at bounding box center [294, 106] width 132 height 8
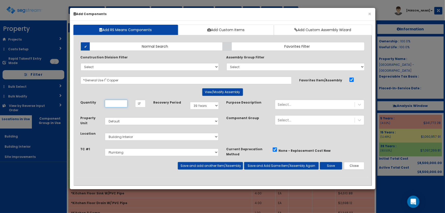
click at [118, 101] on input "Quantity" at bounding box center [116, 104] width 23 height 8
type input "2,778"
click at [223, 164] on button "Save and add another Item/Assembly" at bounding box center [210, 166] width 65 height 8
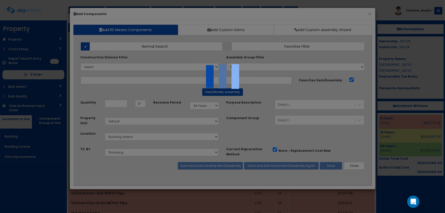
select select "5281463"
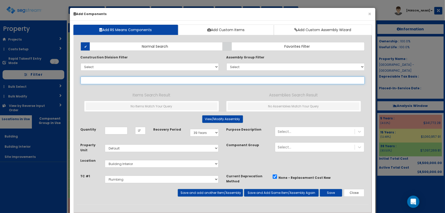
click at [95, 81] on input "text" at bounding box center [223, 81] width 284 height 8
paste input "*General Use 3/4" Copper"
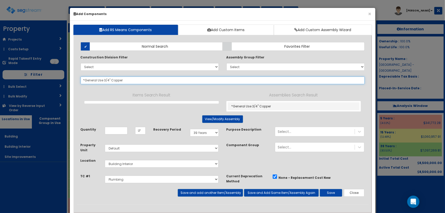
type input "*General Use 3/4" Copper"
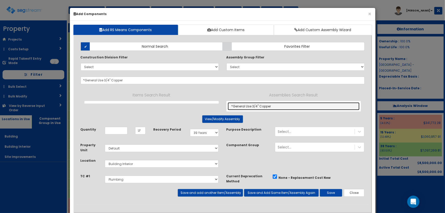
click at [252, 105] on link "*General Use 3/4" Copper" at bounding box center [294, 106] width 132 height 8
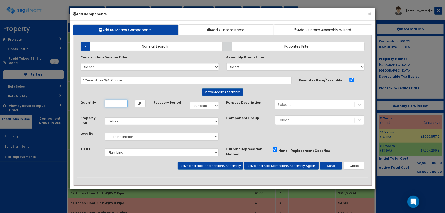
click at [113, 104] on input "Quantity" at bounding box center [116, 104] width 23 height 8
select select "39Y"
select select "default"
select select "7"
select select "5281463"
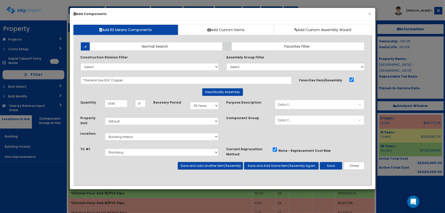
type input "1,436"
click at [209, 166] on button "Save and add another Item/Assembly" at bounding box center [210, 166] width 65 height 8
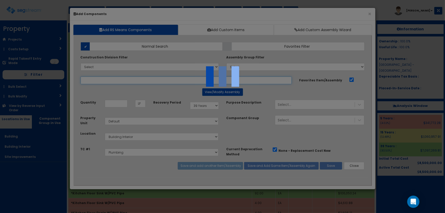
select select "5281463"
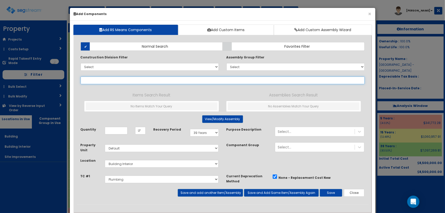
drag, startPoint x: 119, startPoint y: 80, endPoint x: 134, endPoint y: 79, distance: 15.3
click at [119, 80] on input "text" at bounding box center [223, 81] width 284 height 8
paste input "*General Use 6" PVC"
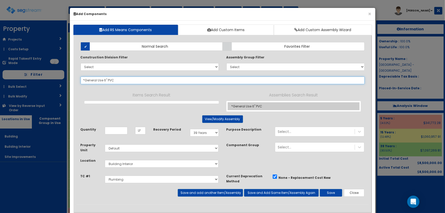
type input "*General Use 6" PVC"
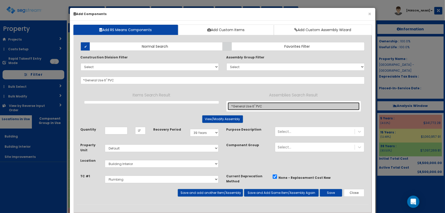
click at [257, 106] on link "*General Use 6" PVC" at bounding box center [294, 106] width 132 height 8
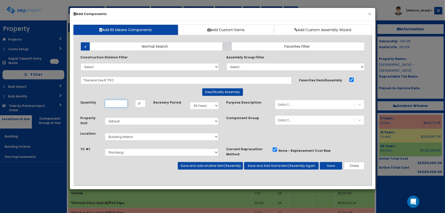
click at [118, 103] on input "Quantity" at bounding box center [116, 104] width 23 height 8
type input "248"
click at [220, 164] on button "Save and add another Item/Assembly" at bounding box center [210, 166] width 65 height 8
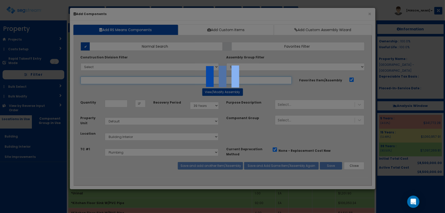
select select "5281463"
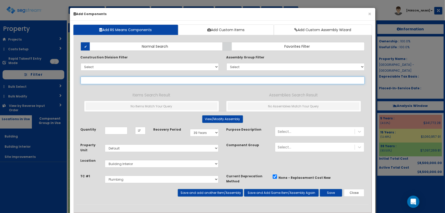
click at [85, 79] on input "text" at bounding box center [223, 81] width 284 height 8
paste input "*General Use 4" PVC"
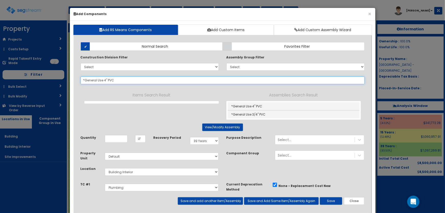
type input "*General Use 4" PVC"
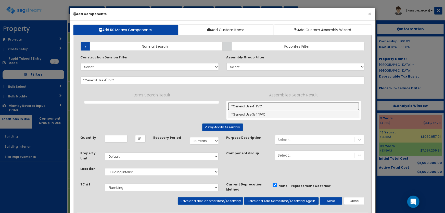
click at [262, 104] on link "*General Use 4" PVC" at bounding box center [294, 106] width 132 height 8
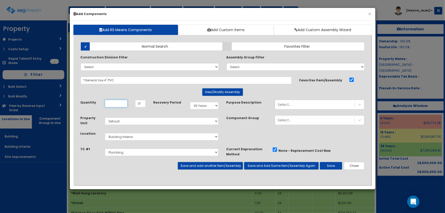
click at [122, 102] on input "Quantity" at bounding box center [116, 104] width 23 height 8
type input "1,797"
click at [220, 167] on button "Save and add another Item/Assembly" at bounding box center [210, 166] width 65 height 8
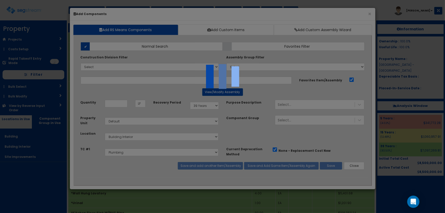
select select "5281463"
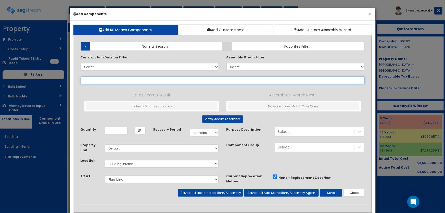
click at [130, 79] on input "text" at bounding box center [223, 81] width 284 height 8
paste input "*General Use 3" PVC"
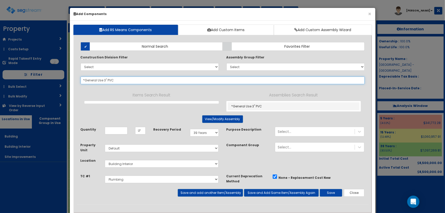
type input "*General Use 3" PVC"
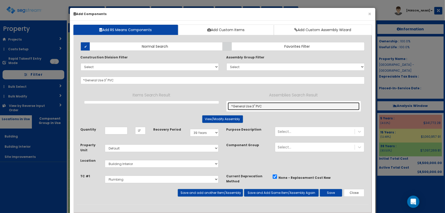
click at [258, 105] on link "*General Use 3" PVC" at bounding box center [294, 106] width 132 height 8
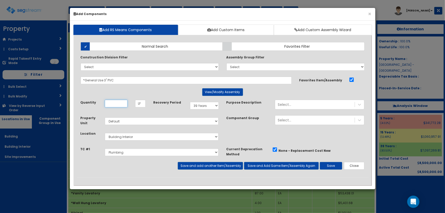
click at [116, 103] on input "Quantity" at bounding box center [116, 104] width 23 height 8
type input "1,228"
click at [198, 163] on button "Save and add another Item/Assembly" at bounding box center [210, 166] width 65 height 8
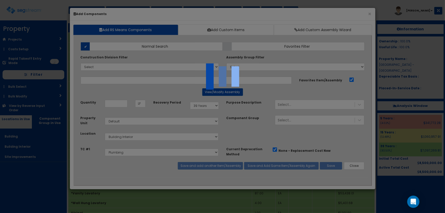
select select "5281463"
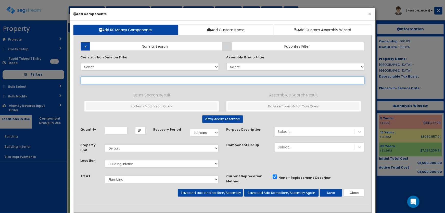
drag, startPoint x: 103, startPoint y: 81, endPoint x: 156, endPoint y: 82, distance: 52.3
click at [103, 81] on input "text" at bounding box center [223, 81] width 284 height 8
paste input "*General Use 2" PVC"
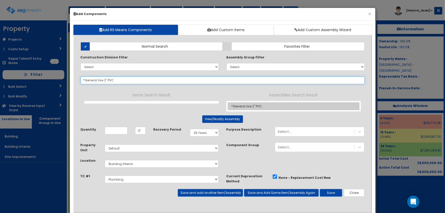
type input "*General Use 2" PVC"
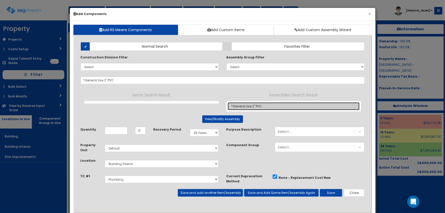
click at [249, 106] on link "*General Use 2" PVC" at bounding box center [294, 106] width 132 height 8
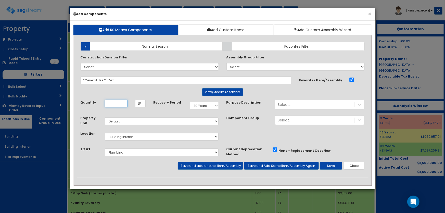
click at [111, 105] on input "Quantity" at bounding box center [116, 104] width 23 height 8
type input "426"
click at [196, 166] on button "Save and add another Item/Assembly" at bounding box center [210, 166] width 65 height 8
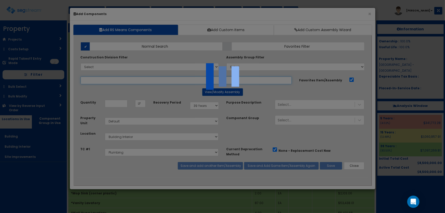
select select "5281463"
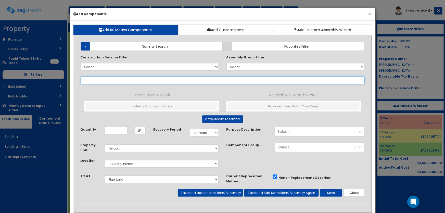
drag, startPoint x: 90, startPoint y: 79, endPoint x: 101, endPoint y: 82, distance: 11.4
click at [90, 79] on input "text" at bounding box center [223, 81] width 284 height 8
paste input "*HVAC Equip Gas 2" Steel"
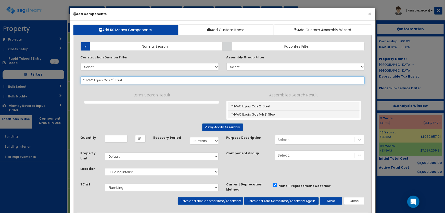
type input "*HVAC Equip Gas 2" Steel"
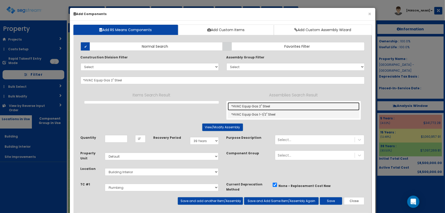
click at [247, 106] on link "*HVAC Equip Gas 2" Steel" at bounding box center [294, 106] width 132 height 8
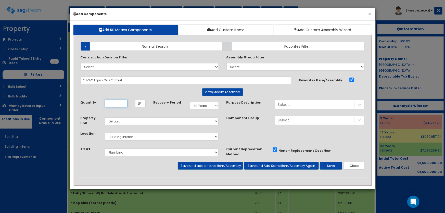
click at [122, 103] on input "Quantity" at bounding box center [116, 104] width 23 height 8
type input "68"
click at [186, 166] on button "Save and add another Item/Assembly" at bounding box center [210, 166] width 65 height 8
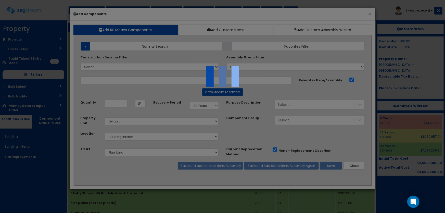
select select "5281463"
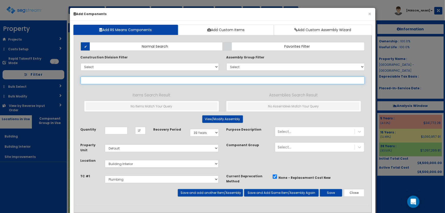
click at [91, 80] on input "text" at bounding box center [223, 81] width 284 height 8
paste input "*HVAC Equip Gas 1-1/2" Steel"
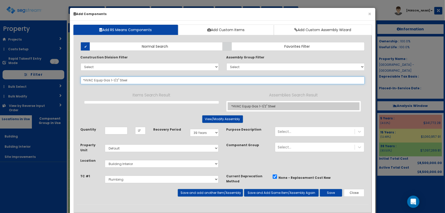
type input "*HVAC Equip Gas 1-1/2" Steel"
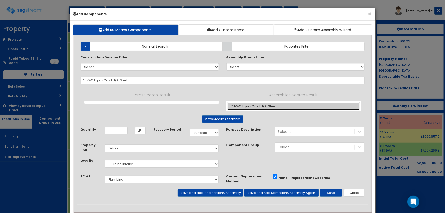
click at [266, 104] on link "*HVAC Equip Gas 1-1/2" Steel" at bounding box center [294, 106] width 132 height 8
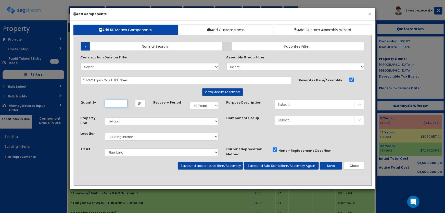
click at [113, 103] on input "Quantity" at bounding box center [116, 104] width 23 height 8
type input "128"
click at [200, 166] on button "Save and add another Item/Assembly" at bounding box center [210, 166] width 65 height 8
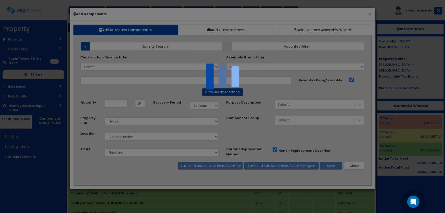
select select "5281463"
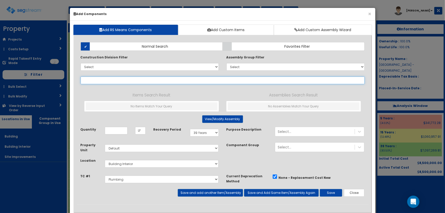
click at [134, 79] on input "text" at bounding box center [223, 81] width 284 height 8
paste input "*HVAC Equip Gas 1" Steel"
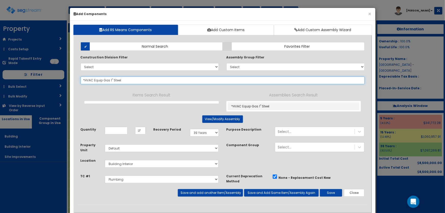
type input "*HVAC Equip Gas 1" Steel"
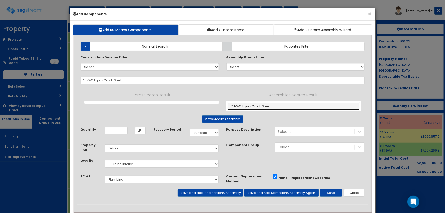
click at [245, 105] on link "*HVAC Equip Gas 1" Steel" at bounding box center [294, 106] width 132 height 8
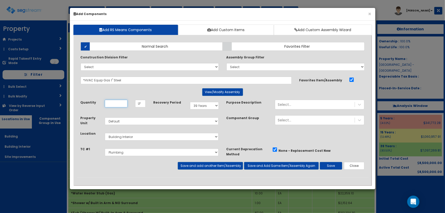
click at [115, 102] on input "Quantity" at bounding box center [116, 104] width 23 height 8
type input "94"
click at [196, 163] on button "Save and add another Item/Assembly" at bounding box center [210, 166] width 65 height 8
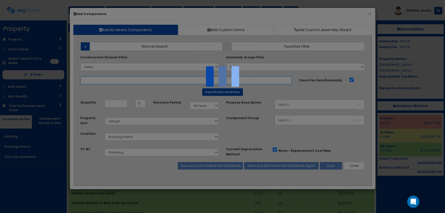
select select "5281463"
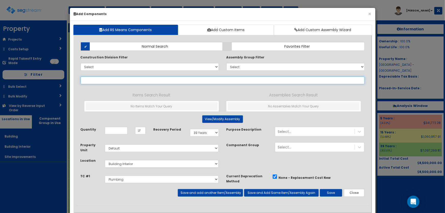
click at [97, 80] on input "text" at bounding box center [223, 81] width 284 height 8
paste input "*HVAC Equip Gas 3/4" Steel"
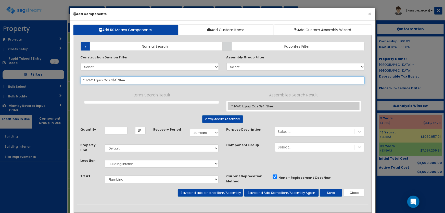
type input "*HVAC Equip Gas 3/4" Steel"
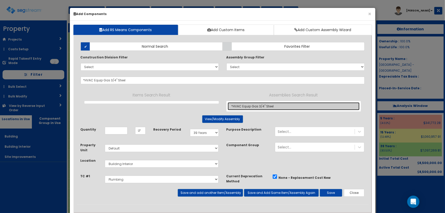
click at [248, 106] on link "*HVAC Equip Gas 3/4" Steel" at bounding box center [294, 106] width 132 height 8
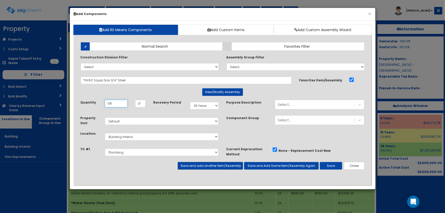
type input "58"
click at [207, 165] on button "Save and add another Item/Assembly" at bounding box center [210, 166] width 65 height 8
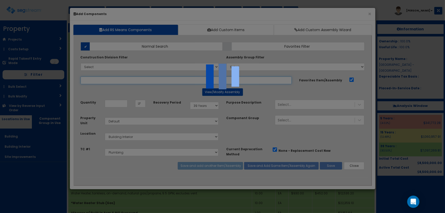
select select "5281463"
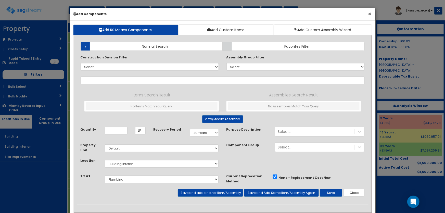
click at [371, 13] on button "×" at bounding box center [369, 13] width 3 height 5
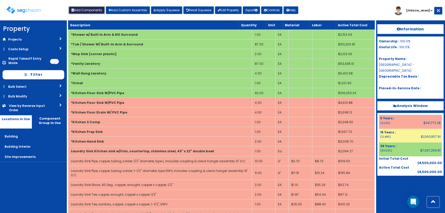
scroll to position [145, 0]
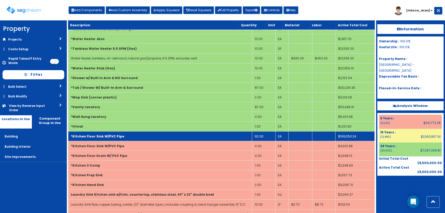
click at [121, 134] on td "*Kitchen Floor Sink W/PVC Pipe" at bounding box center [160, 136] width 184 height 10
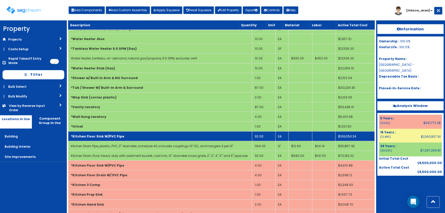
click at [121, 134] on td "*Kitchen Floor Sink W/PVC Pipe" at bounding box center [160, 136] width 184 height 10
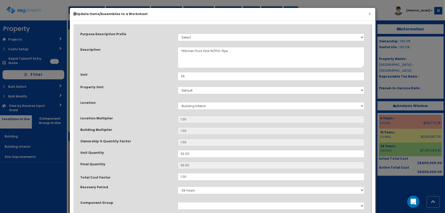
scroll to position [0, 0]
click at [188, 191] on select "5 Years 7 Years 9 Years 10 Years 15 Years 15 Year QLI 15 Year QRP 15 Year QIP 2…" at bounding box center [271, 190] width 187 height 8
select select "5Y"
click at [178, 186] on select "5 Years 7 Years 9 Years 10 Years 15 Years 15 Year QLI 15 Year QRP 15 Year QIP 2…" at bounding box center [271, 190] width 187 height 8
click at [166, 100] on div "Location" at bounding box center [125, 103] width 97 height 6
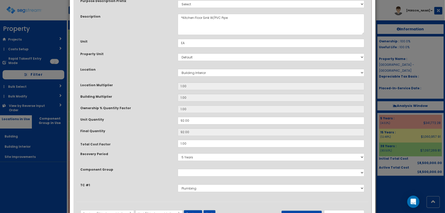
scroll to position [54, 0]
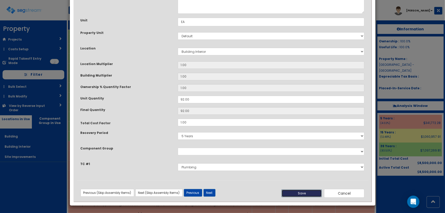
click at [311, 190] on button "Save" at bounding box center [302, 194] width 40 height 8
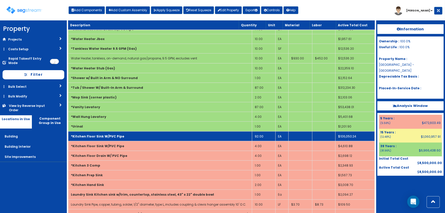
click at [133, 133] on td "*Kitchen Floor Sink W/PVC Pipe" at bounding box center [160, 136] width 184 height 10
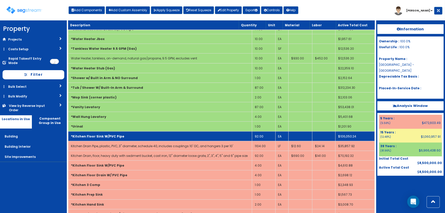
click at [266, 134] on td "92.00" at bounding box center [263, 136] width 23 height 10
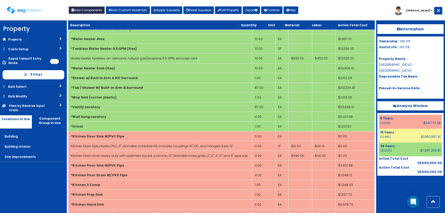
click at [85, 7] on button "Add Components" at bounding box center [87, 10] width 36 height 8
select select "5281463"
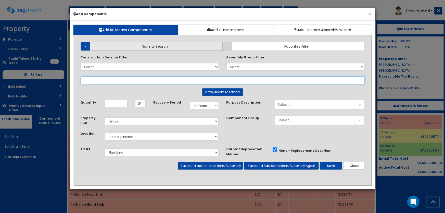
select select
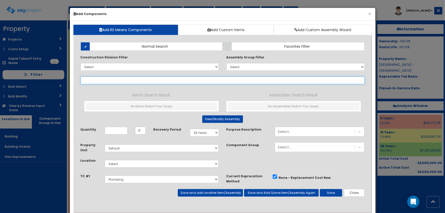
click at [108, 79] on input "text" at bounding box center [223, 81] width 284 height 8
paste input "*Water Closet"
type input "*Water Closet"
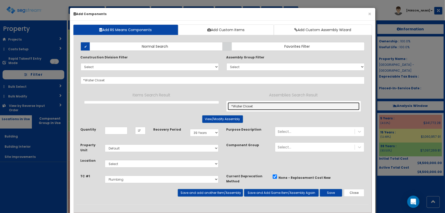
click at [246, 106] on link "*Water Closet" at bounding box center [294, 106] width 132 height 8
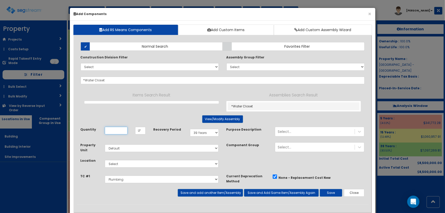
type input "EA"
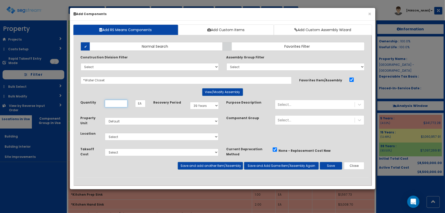
scroll to position [0, 0]
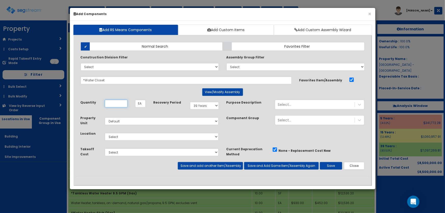
click at [115, 102] on input "Unit Quantity" at bounding box center [116, 104] width 23 height 8
type input "92"
drag, startPoint x: 119, startPoint y: 134, endPoint x: 119, endPoint y: 137, distance: 2.8
click at [119, 134] on select "Select Building Building Interior Site Improvements Add Additional Location" at bounding box center [162, 137] width 114 height 8
select select "7"
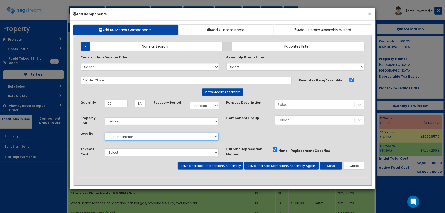
click at [105, 133] on select "Select Building Building Interior Site Improvements Add Additional Location" at bounding box center [162, 137] width 114 height 8
click at [329, 165] on button "Save" at bounding box center [331, 166] width 22 height 8
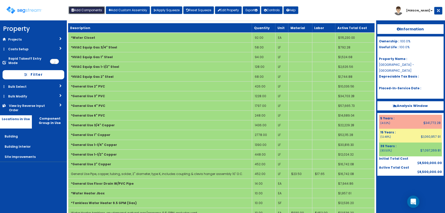
click at [80, 10] on button "Add Components" at bounding box center [87, 10] width 36 height 8
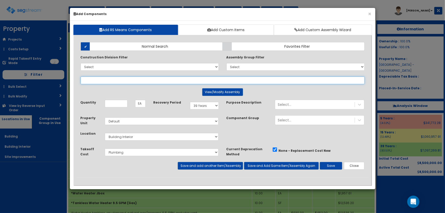
paste input "*Laundry Equip Wash Box, Vent Kit & Power"
type input "*Laundry Equip Wash Box, Vent Kit & Power"
select select
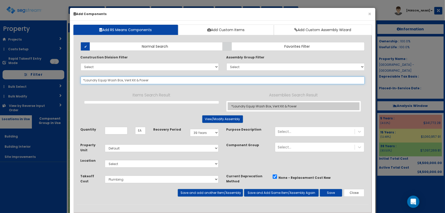
type input "*Laundry Equip Wash Box, Vent Kit & Power"
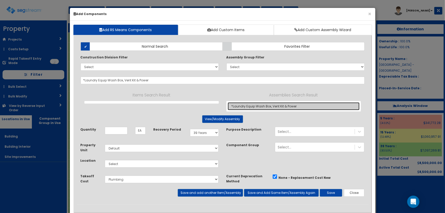
click at [242, 105] on link "*Laundry Equip Wash Box, Vent Kit & Power" at bounding box center [294, 106] width 132 height 8
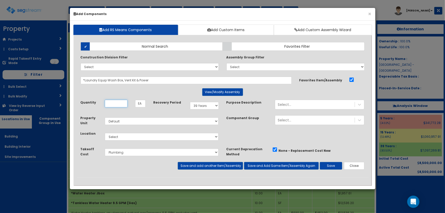
click at [120, 103] on input "Unit Quantity" at bounding box center [116, 104] width 23 height 8
type input "1"
click at [122, 136] on select "Select Building Building Interior Site Improvements Add Additional Location" at bounding box center [162, 137] width 114 height 8
select select "7"
click at [105, 133] on select "Select Building Building Interior Site Improvements Add Additional Location" at bounding box center [162, 137] width 114 height 8
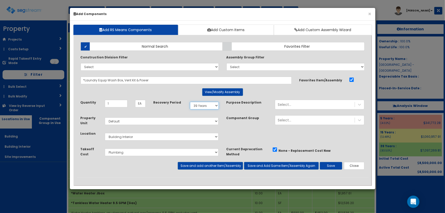
click at [196, 105] on select "Select 5 Years 7 Years 9 Years 10 Years 15 Years 15 Year QLI 15 Year QRP 15 Yea…" at bounding box center [204, 106] width 29 height 8
select select "5Y"
click at [190, 102] on select "Select 5 Years 7 Years 9 Years 10 Years 15 Years 15 Year QLI 15 Year QRP 15 Yea…" at bounding box center [204, 106] width 29 height 8
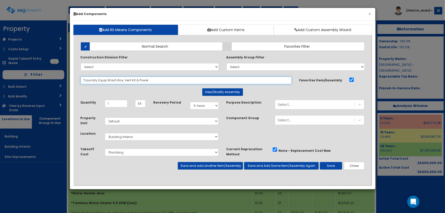
click at [159, 80] on input "*Laundry Equip Wash Box, Vent Kit & Power" at bounding box center [186, 81] width 211 height 8
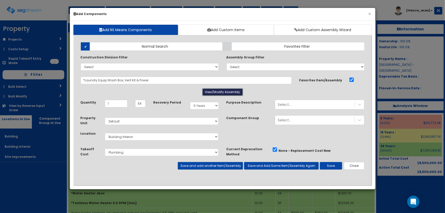
click at [225, 91] on button "View/Modify Assembly" at bounding box center [222, 92] width 41 height 8
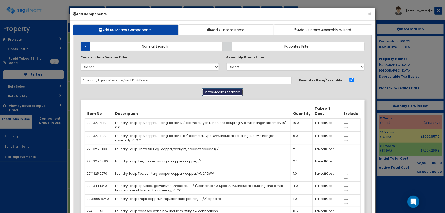
click at [225, 91] on button "View/Modify Assembly" at bounding box center [222, 92] width 41 height 8
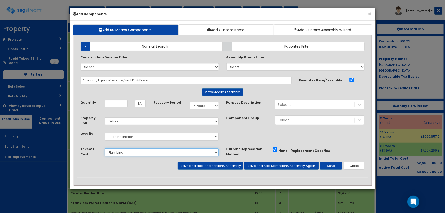
click at [125, 150] on select "Select Site Work Doors, Frames & Hardware Public Area Millwork Wall Finishes Pl…" at bounding box center [162, 152] width 114 height 8
click at [361, 163] on button "Close" at bounding box center [354, 166] width 21 height 8
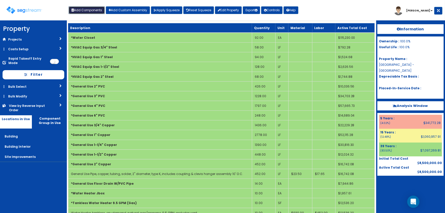
click at [97, 11] on button "Add Components" at bounding box center [87, 10] width 36 height 8
select select "39Y"
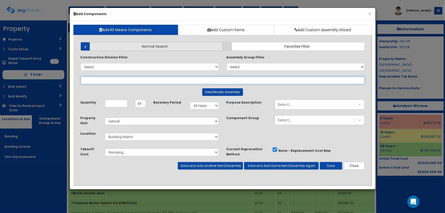
select select
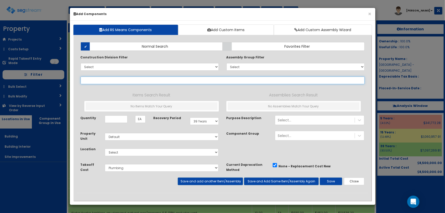
paste input "*Laundry Equip Wash Box, Vent Kit & Power"
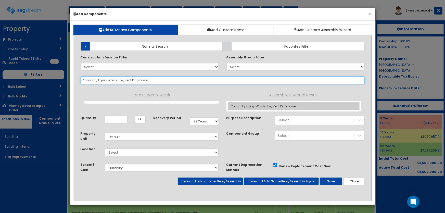
type input "*Laundry Equip Wash Box, Vent Kit & Power"
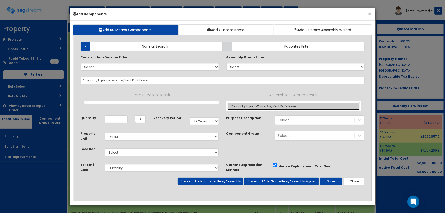
click at [258, 107] on link "*Laundry Equip Wash Box, Vent Kit & Power" at bounding box center [294, 106] width 132 height 8
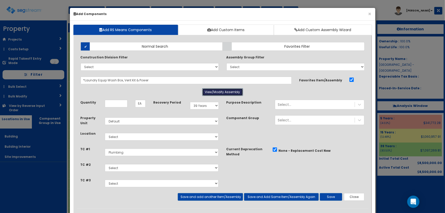
click at [214, 93] on button "View/Modify Assembly" at bounding box center [222, 92] width 41 height 8
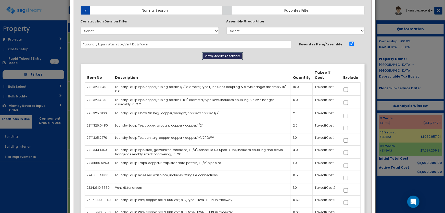
scroll to position [46, 0]
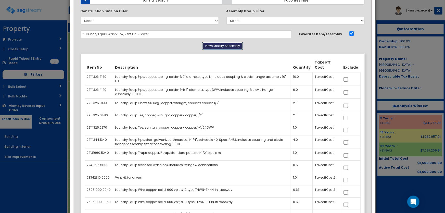
click at [217, 48] on button "View/Modify Assembly" at bounding box center [222, 46] width 41 height 8
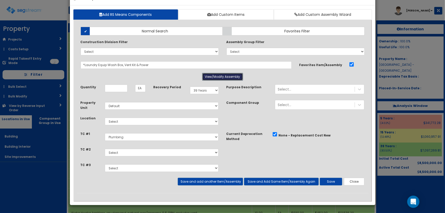
scroll to position [15, 0]
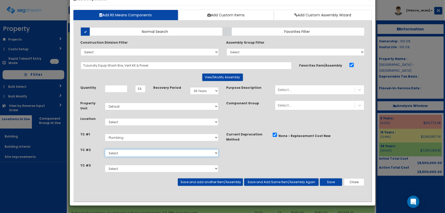
click at [118, 151] on select "Select Site Work Doors, Frames & Hardware Public Area Millwork Wall Finishes Pl…" at bounding box center [162, 153] width 114 height 8
select select "5281464"
click at [105, 149] on select "Select Site Work Doors, Frames & Hardware Public Area Millwork Wall Finishes Pl…" at bounding box center [162, 153] width 114 height 8
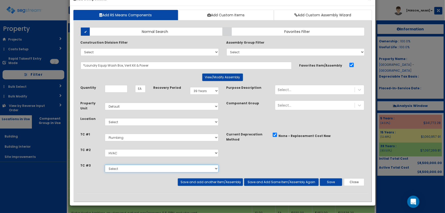
click at [122, 169] on select "Select Site Work Doors, Frames & Hardware Public Area Millwork Wall Finishes Pl…" at bounding box center [162, 169] width 114 height 8
select select "5281465"
click at [105, 165] on select "Select Site Work Doors, Frames & Hardware Public Area Millwork Wall Finishes Pl…" at bounding box center [162, 169] width 114 height 8
click at [115, 89] on input "Unit Quantity" at bounding box center [116, 89] width 23 height 8
type input "1"
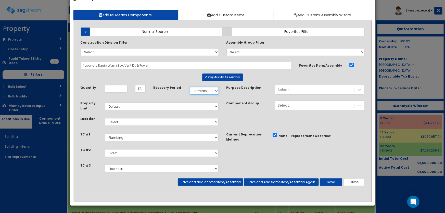
click at [198, 92] on select "Select 5 Years 7 Years 9 Years 10 Years 15 Years 15 Year QLI 15 Year QRP 15 Yea…" at bounding box center [204, 91] width 29 height 8
select select "5Y"
click at [190, 87] on select "Select 5 Years 7 Years 9 Years 10 Years 15 Years 15 Year QLI 15 Year QRP 15 Yea…" at bounding box center [204, 91] width 29 height 8
click at [195, 183] on button "Save and add another Item/Assembly" at bounding box center [210, 182] width 65 height 8
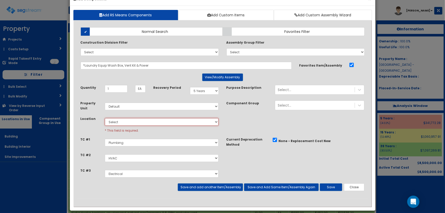
click at [123, 122] on select "Select Building Building Interior Site Improvements Add Additional Location" at bounding box center [162, 122] width 114 height 8
select select "7"
click at [105, 118] on select "Select Building Building Interior Site Improvements Add Additional Location" at bounding box center [162, 122] width 114 height 8
click at [182, 185] on button "Save and add another Item/Assembly" at bounding box center [210, 187] width 65 height 8
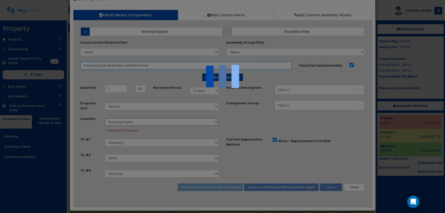
select select "5281463"
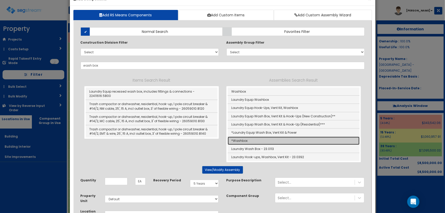
click at [242, 140] on link "*Washbox" at bounding box center [294, 141] width 132 height 8
type input "*Washbox"
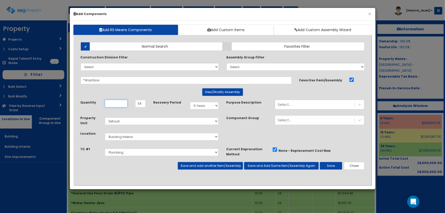
scroll to position [0, 0]
click at [220, 92] on button "View/Modify Assembly" at bounding box center [222, 92] width 41 height 8
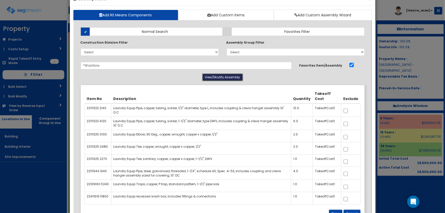
scroll to position [23, 0]
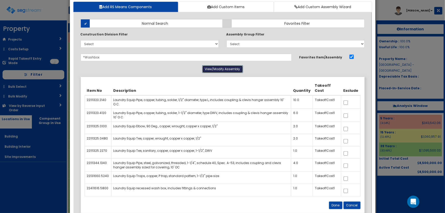
click at [223, 70] on button "View/Modify Assembly" at bounding box center [222, 69] width 41 height 8
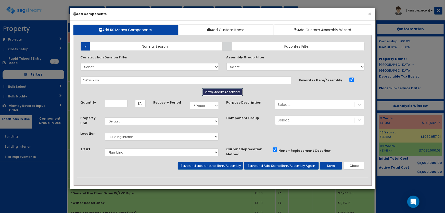
scroll to position [0, 0]
click at [111, 105] on input "Unit Quantity" at bounding box center [116, 104] width 23 height 8
type input "3"
click at [218, 91] on button "View/Modify Assembly" at bounding box center [222, 92] width 41 height 8
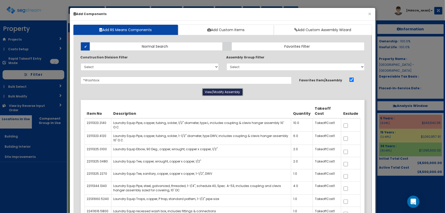
click at [218, 91] on button "View/Modify Assembly" at bounding box center [222, 92] width 41 height 8
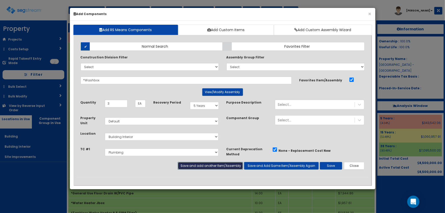
click at [203, 164] on button "Save and add another Item/Assembly" at bounding box center [210, 166] width 65 height 8
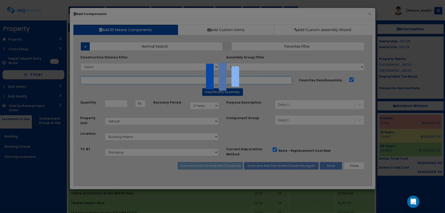
select select "5281463"
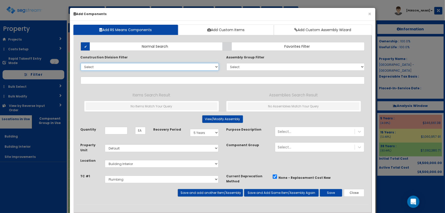
click at [96, 67] on select "Select 0. Custom Item 1. General Requirements 2. Existing Conditions 3. Concret…" at bounding box center [150, 67] width 138 height 8
select select "22000000"
click at [81, 63] on select "Select 0. Custom Item 1. General Requirements 2. Existing Conditions 3. Concret…" at bounding box center [150, 67] width 138 height 8
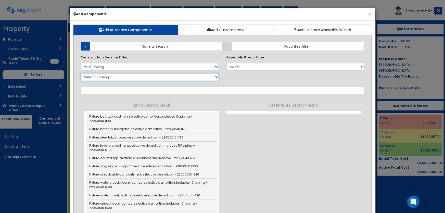
click at [97, 78] on select "Select SubGroup 1. Plumbing Demolition (22050510) 2. Valves, Brass (22052310) 3…" at bounding box center [150, 77] width 138 height 8
select select "22111344"
click at [81, 73] on select "Select SubGroup 1. Plumbing Demolition (22050510) 2. Valves, Brass (22052310) 3…" at bounding box center [150, 77] width 138 height 8
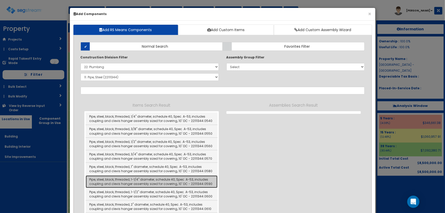
click at [149, 180] on link "Pipe, steel, black, threaded, 1-1/4" diameter, schedule 40, Spec. A-53, include…" at bounding box center [152, 182] width 132 height 12
type input "Pipe, steel, black, threaded, 1-1/4" diameter, schedule 40, Spec. A-53, include…"
type input "LF"
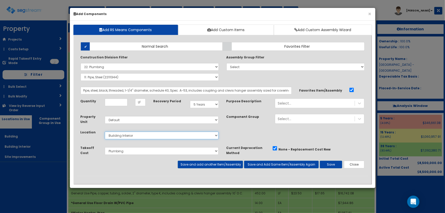
click at [121, 134] on select "Select Building Building Interior Site Improvements Add Additional Location" at bounding box center [162, 136] width 114 height 8
select select "6"
click at [105, 132] on select "Select Building Building Interior Site Improvements Add Additional Location" at bounding box center [162, 136] width 114 height 8
click at [121, 100] on input "Unit Quantity" at bounding box center [116, 102] width 23 height 8
type input "108"
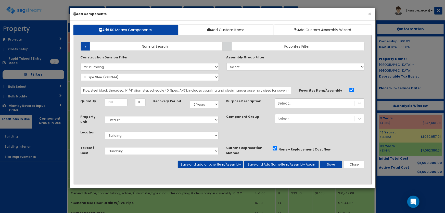
click at [298, 105] on div "Select..." at bounding box center [315, 103] width 80 height 8
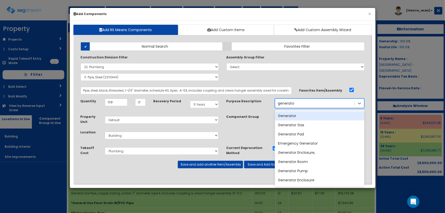
type input "generator"
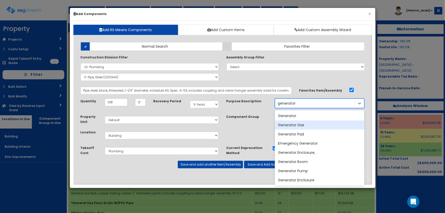
click at [296, 123] on div "Generator Gas" at bounding box center [320, 124] width 90 height 9
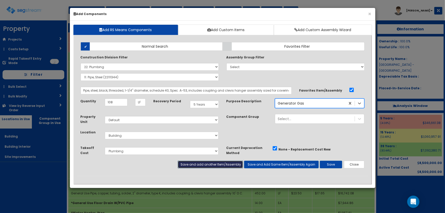
click at [199, 165] on button "Save and add another Item/Assembly" at bounding box center [210, 165] width 65 height 8
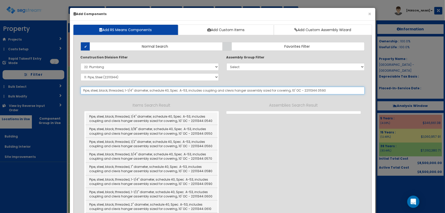
select select "5281463"
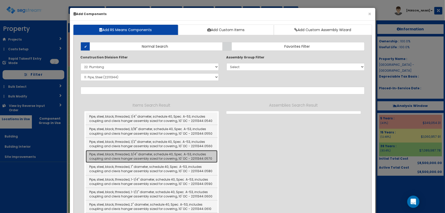
click at [155, 154] on link "Pipe, steel, black, threaded, 3/4" diameter, schedule 40, Spec. A-53, includes …" at bounding box center [152, 156] width 132 height 12
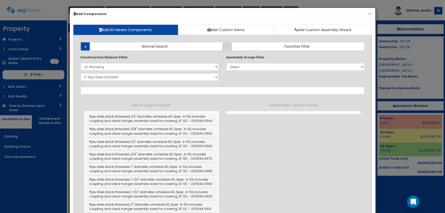
type input "Pipe, steel, black, threaded, 3/4" diameter, schedule 40, Spec. A-53, includes …"
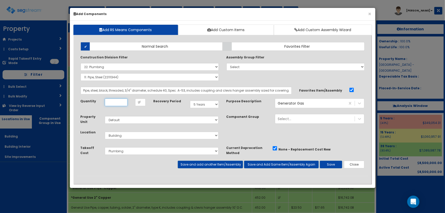
click at [111, 103] on input "Unit Quantity" at bounding box center [116, 102] width 23 height 8
type input "64"
click at [123, 136] on select "Select Building Building Interior Site Improvements Add Additional Location" at bounding box center [162, 136] width 114 height 8
select select "7"
click at [105, 132] on select "Select Building Building Interior Site Improvements Add Additional Location" at bounding box center [162, 136] width 114 height 8
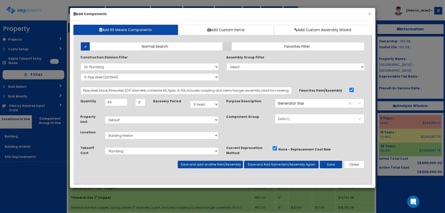
click at [312, 102] on div "Generator Gas generator" at bounding box center [310, 103] width 70 height 8
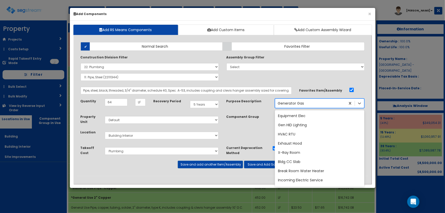
scroll to position [4224, 0]
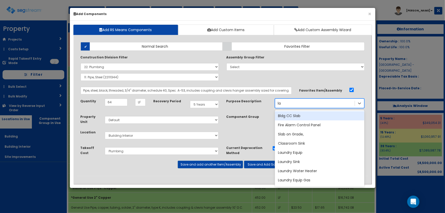
type input "[PERSON_NAME]"
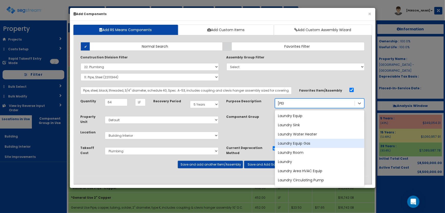
click at [308, 140] on div "Laundry Equip Gas" at bounding box center [320, 143] width 90 height 9
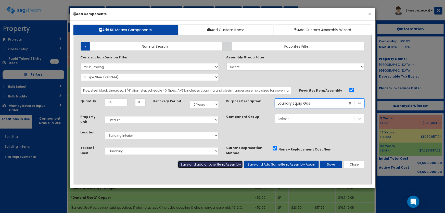
click at [211, 165] on button "Save and add another Item/Assembly" at bounding box center [210, 165] width 65 height 8
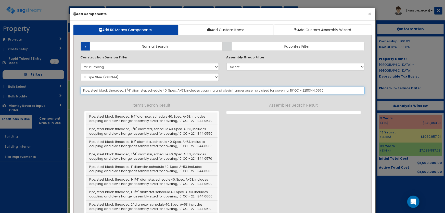
select select "5281463"
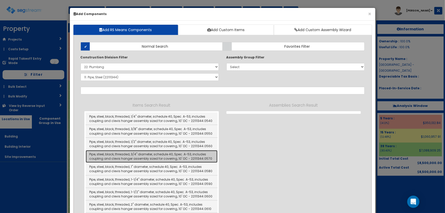
click at [149, 154] on link "Pipe, steel, black, threaded, 3/4" diameter, schedule 40, Spec. A-53, includes …" at bounding box center [152, 156] width 132 height 12
type input "Pipe, steel, black, threaded, 3/4" diameter, schedule 40, Spec. A-53, includes …"
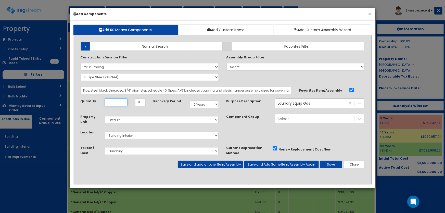
click at [115, 102] on input "Unit Quantity" at bounding box center [116, 102] width 23 height 8
type input "38"
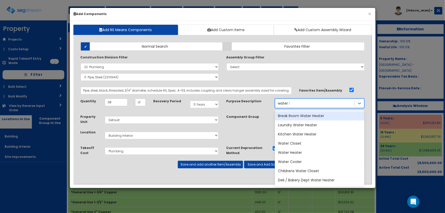
type input "water hea"
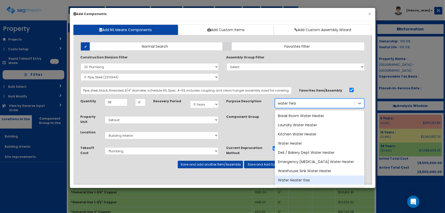
click at [303, 180] on div "Water Heater Gas" at bounding box center [320, 180] width 90 height 9
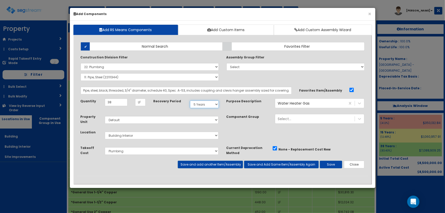
drag, startPoint x: 209, startPoint y: 102, endPoint x: 207, endPoint y: 105, distance: 3.7
click at [209, 102] on select "Select 5 Years 7 Years 9 Years 10 Years 15 Years 15 Year QLI 15 Year QRP 15 Yea…" at bounding box center [204, 105] width 29 height 8
select select "39Y"
click at [190, 101] on select "Select 5 Years 7 Years 9 Years 10 Years 15 Years 15 Year QLI 15 Year QRP 15 Yea…" at bounding box center [204, 105] width 29 height 8
click at [220, 166] on button "Save and add another Item/Assembly" at bounding box center [210, 165] width 65 height 8
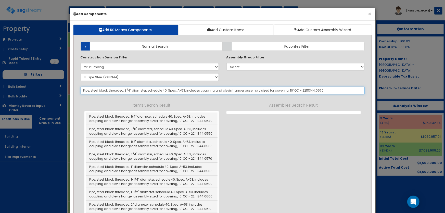
select select "5281463"
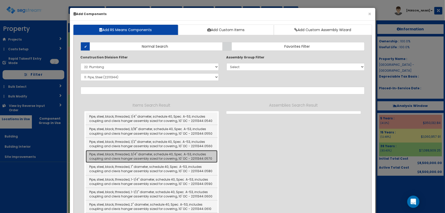
click at [147, 158] on link "Pipe, steel, black, threaded, 3/4" diameter, schedule 40, Spec. A-53, includes …" at bounding box center [152, 156] width 132 height 12
type input "Pipe, steel, black, threaded, 3/4" diameter, schedule 40, Spec. A-53, includes …"
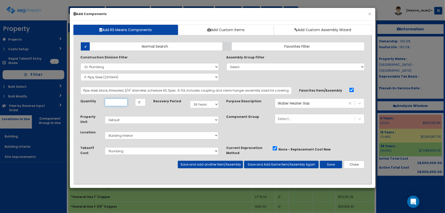
click at [117, 104] on input "Unit Quantity" at bounding box center [116, 102] width 23 height 8
type input "46"
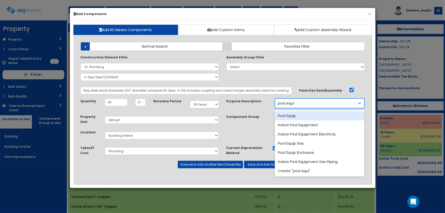
type input "pool equip"
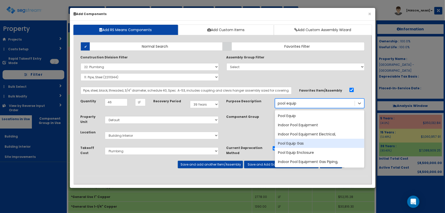
click at [297, 141] on div "Pool Equip Gas" at bounding box center [320, 143] width 90 height 9
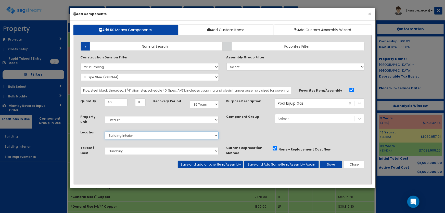
click at [129, 135] on select "Select Building Building Interior Site Improvements Add Additional Location" at bounding box center [162, 136] width 114 height 8
select select "6"
click at [105, 132] on select "Select Building Building Interior Site Improvements Add Additional Location" at bounding box center [162, 136] width 114 height 8
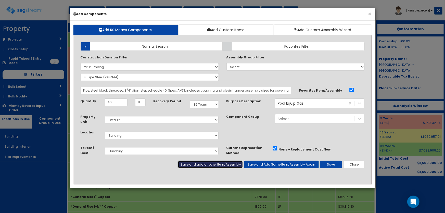
click at [182, 163] on button "Save and add another Item/Assembly" at bounding box center [210, 165] width 65 height 8
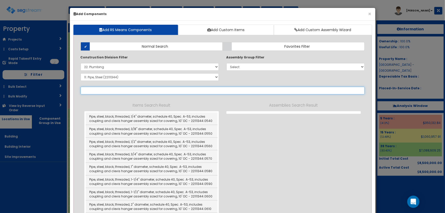
select select "5281463"
click at [106, 92] on input "text" at bounding box center [223, 91] width 284 height 8
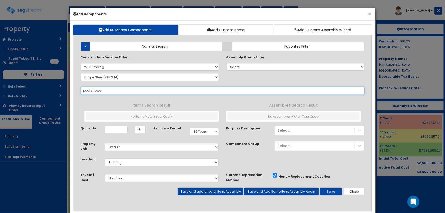
drag, startPoint x: 105, startPoint y: 91, endPoint x: 75, endPoint y: 91, distance: 29.3
click at [75, 91] on div "Add Items Add Assemblies Both LF" at bounding box center [222, 124] width 299 height 173
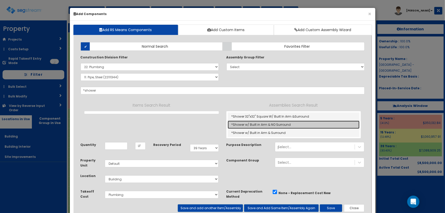
click at [268, 124] on link "*Shower w/ Built in Arm & NO Surround" at bounding box center [294, 125] width 132 height 8
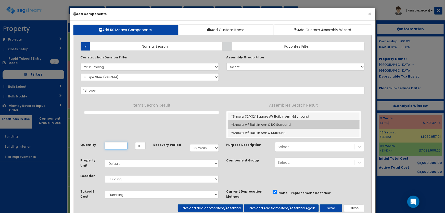
type input "*Shower w/ Built in Arm & NO Surround"
type input "EA"
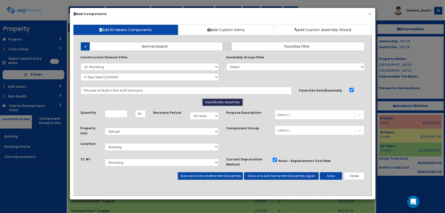
click at [209, 99] on button "View/Modify Assembly" at bounding box center [222, 102] width 41 height 8
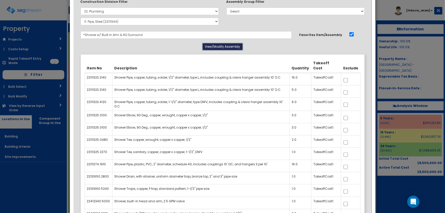
scroll to position [69, 0]
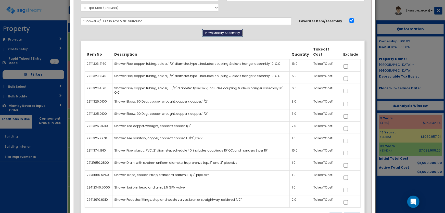
click at [212, 34] on button "View/Modify Assembly" at bounding box center [222, 33] width 41 height 8
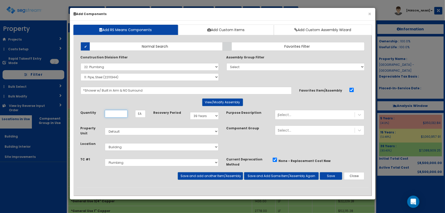
click at [113, 114] on input "Unit Quantity" at bounding box center [116, 114] width 23 height 8
type input "1"
drag, startPoint x: 209, startPoint y: 116, endPoint x: 207, endPoint y: 117, distance: 2.6
click at [209, 116] on select "Select 5 Years 7 Years 9 Years 10 Years 15 Years 15 Year QLI 15 Year QRP 15 Yea…" at bounding box center [204, 116] width 29 height 8
select select "5Y"
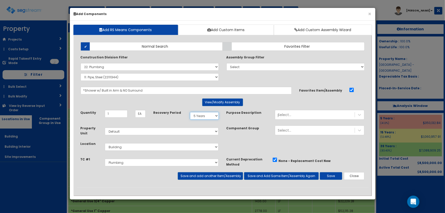
click at [190, 112] on select "Select 5 Years 7 Years 9 Years 10 Years 15 Years 15 Year QLI 15 Year QRP 15 Yea…" at bounding box center [204, 116] width 29 height 8
click at [283, 117] on div "Select..." at bounding box center [285, 114] width 14 height 5
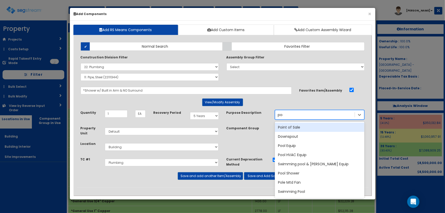
type input "pool"
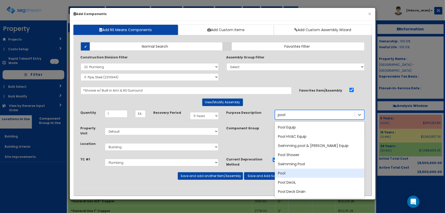
click at [279, 172] on div "Pool" at bounding box center [320, 173] width 90 height 9
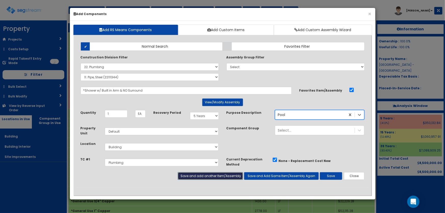
click at [223, 176] on button "Save and add another Item/Assembly" at bounding box center [210, 176] width 65 height 8
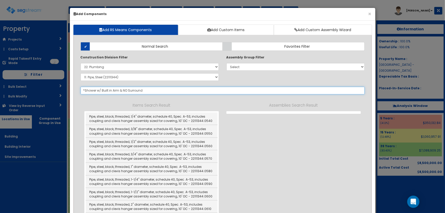
select select "5281463"
click at [100, 91] on input "text" at bounding box center [223, 91] width 284 height 8
paste input "*General Use Floor Drain W/PVC Pipe"
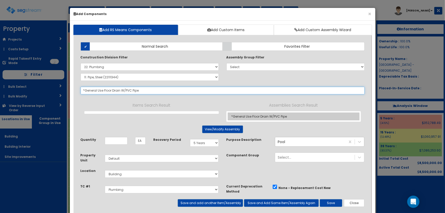
type input "*General Use Floor Drain W/PVC Pipe"
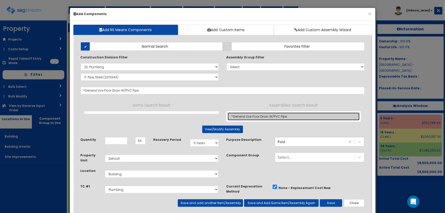
click at [246, 114] on link "*General Use Floor Drain W/PVC Pipe" at bounding box center [294, 116] width 132 height 8
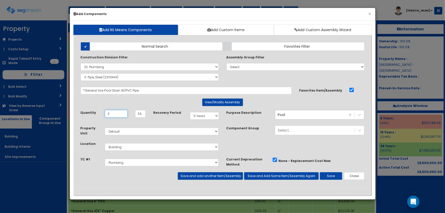
type input "2"
click at [205, 117] on select "Select 5 Years 7 Years 9 Years 10 Years 15 Years 15 Year QLI 15 Year QRP 15 Yea…" at bounding box center [204, 116] width 29 height 8
select select "39Y"
click at [190, 112] on select "Select 5 Years 7 Years 9 Years 10 Years 15 Years 15 Year QLI 15 Year QRP 15 Yea…" at bounding box center [204, 116] width 29 height 8
click at [331, 177] on button "Save" at bounding box center [331, 176] width 22 height 8
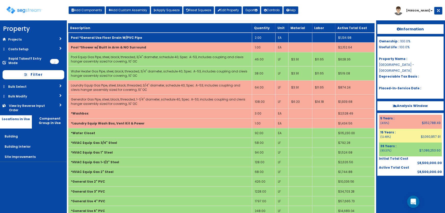
click at [116, 39] on b "Pool *General Use Floor Drain W/PVC Pipe" at bounding box center [106, 37] width 71 height 4
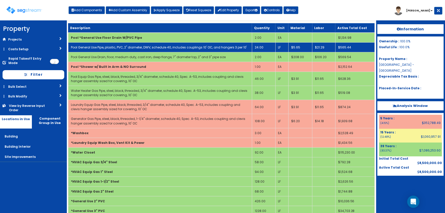
click at [129, 48] on link "Pool General Use Pipe, plastic, PVC, 2" diameter, DWV, schedule 40, includes co…" at bounding box center [159, 47] width 176 height 4
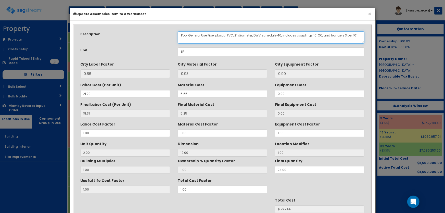
drag, startPoint x: 208, startPoint y: 34, endPoint x: 189, endPoint y: 33, distance: 18.6
click at [189, 33] on textarea "Pool General Use Pipe, plastic, PVC, 2" diameter, DWV, schedule 40, includes co…" at bounding box center [271, 37] width 187 height 12
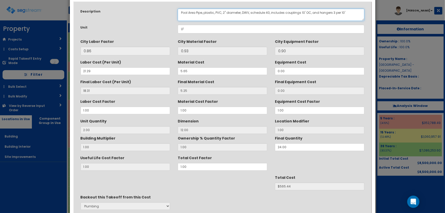
scroll to position [64, 0]
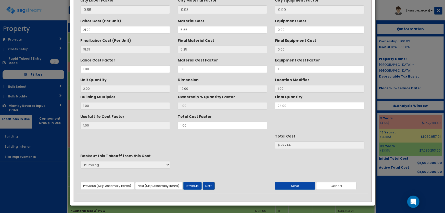
type textarea "Pool Area Pipe, plastic, PVC, 2" diameter, DWV, schedule 40, includes couplings…"
click at [209, 185] on button "Next" at bounding box center [209, 186] width 12 height 8
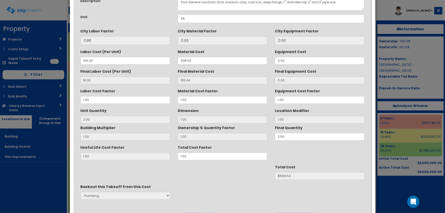
scroll to position [0, 0]
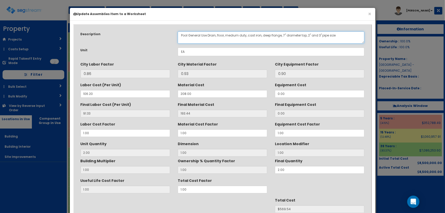
drag, startPoint x: 188, startPoint y: 35, endPoint x: 207, endPoint y: 35, distance: 18.9
click at [207, 35] on textarea "Pool General Use Drain, floor, medium duty, cast iron, deep flange, 7" diameter…" at bounding box center [271, 37] width 187 height 12
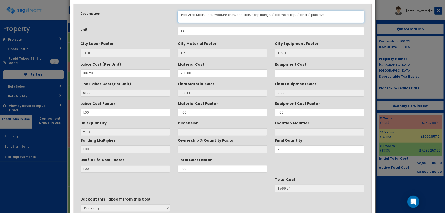
scroll to position [64, 0]
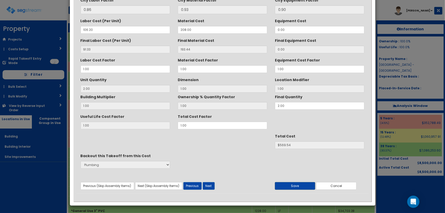
type textarea "Pool Area Drain, floor, medium duty, cast iron, deep flange, 7" diameter top, 2…"
click at [308, 187] on button "Save" at bounding box center [295, 186] width 40 height 8
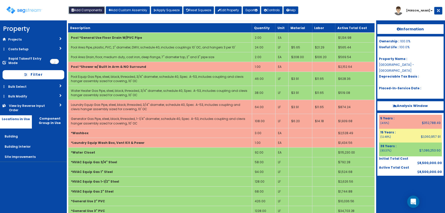
click at [99, 7] on button "Add Components" at bounding box center [87, 10] width 36 height 8
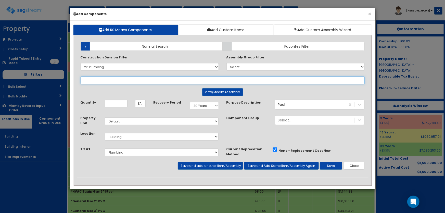
click at [105, 79] on div "Add Items Add Assemblies Both Normal Search Select" at bounding box center [223, 107] width 292 height 139
select select
select select "22111344"
paste input "*General Use Floor Drain W/PVC Pipe"
type input "*General Use Floor Drain W/PVC Pipe"
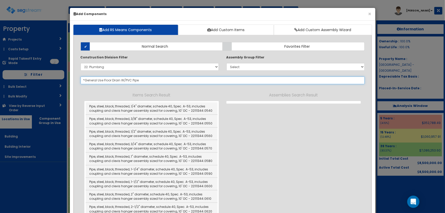
select select "22111344"
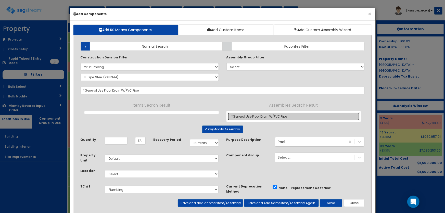
click at [262, 114] on link "*General Use Floor Drain W/PVC Pipe" at bounding box center [294, 116] width 132 height 8
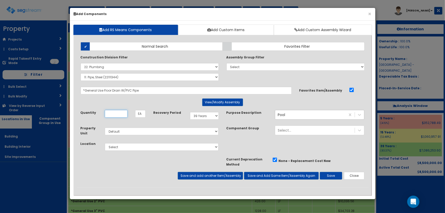
type input "*General Use Floor Drain W/PVC Pipe"
click at [117, 112] on input "Quantity" at bounding box center [116, 114] width 23 height 8
type input "5"
click at [300, 115] on div "Pool pool" at bounding box center [310, 115] width 70 height 8
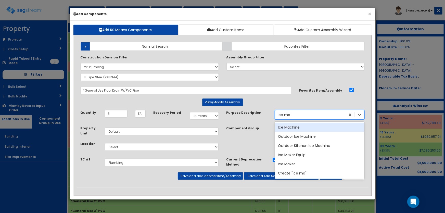
scroll to position [0, 0]
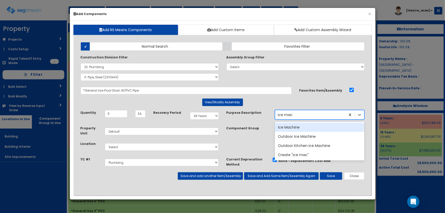
type input "ice machin"
click at [295, 128] on div "Ice Machine" at bounding box center [320, 127] width 90 height 9
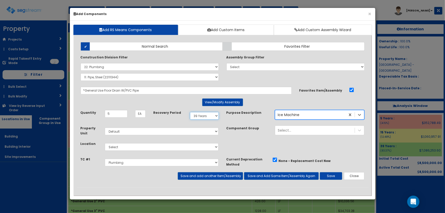
click at [198, 117] on select "Select 5 Years 7 Years 9 Years 10 Years 15 Years 15 Year QLI 15 Year QRP 15 Yea…" at bounding box center [204, 116] width 29 height 8
select select "5Y"
click at [190, 112] on select "Select 5 Years 7 Years 9 Years 10 Years 15 Years 15 Year QLI 15 Year QRP 15 Yea…" at bounding box center [204, 116] width 29 height 8
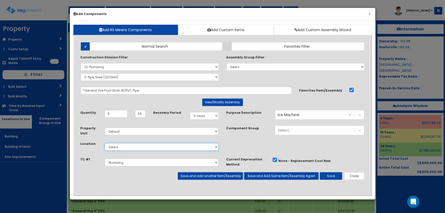
click at [114, 145] on select "Select Building Building Interior Site Improvements Add Additional Location" at bounding box center [162, 147] width 114 height 8
select select "7"
click at [105, 143] on select "Select Building Building Interior Site Improvements Add Additional Location" at bounding box center [162, 147] width 114 height 8
click at [218, 176] on button "Save and add another Item/Assembly" at bounding box center [210, 176] width 65 height 8
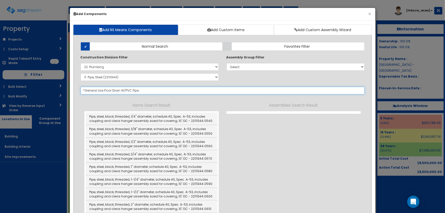
select select "5281463"
click at [102, 91] on input "text" at bounding box center [223, 91] width 284 height 8
type input "laundry"
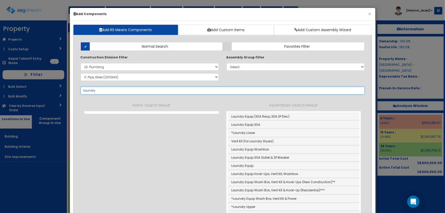
drag, startPoint x: 101, startPoint y: 92, endPoint x: 67, endPoint y: 87, distance: 33.5
click at [67, 87] on div "× Add Components Add RS Means Components Add Custom Items Add Custom Assembly W…" at bounding box center [222, 106] width 445 height 213
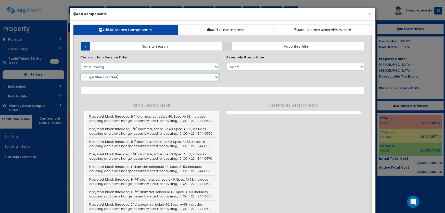
click at [99, 79] on select "Select SubGroup 1. Plumbing Demolition (22050510) 2. Valves, Brass (22052310) 3…" at bounding box center [150, 77] width 138 height 8
select select "22142619"
click at [81, 73] on select "Select SubGroup 1. Plumbing Demolition (22050510) 2. Valves, Brass (22052310) 3…" at bounding box center [150, 77] width 138 height 8
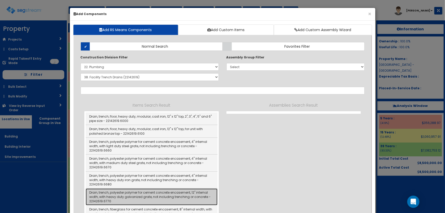
click at [175, 197] on link "Drain, trench, polyester polymer for cement concrete encasement, 12" internal w…" at bounding box center [152, 197] width 132 height 17
type input "Drain, trench, polyester polymer for cement concrete encasement, 12" internal w…"
type input "LF"
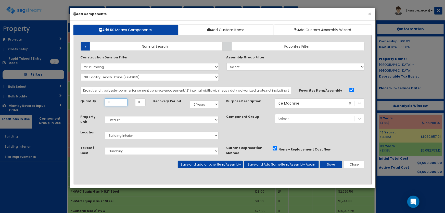
type input "8"
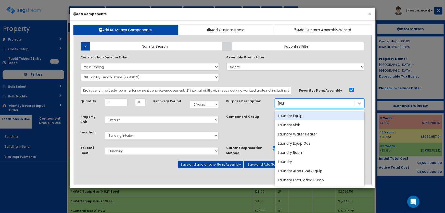
type input "Laun"
click at [304, 115] on div "Laundry Equip" at bounding box center [320, 115] width 90 height 9
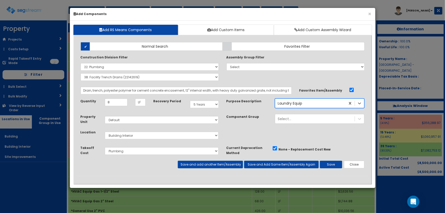
click at [309, 101] on div "Laundry Equip Laun" at bounding box center [310, 103] width 70 height 8
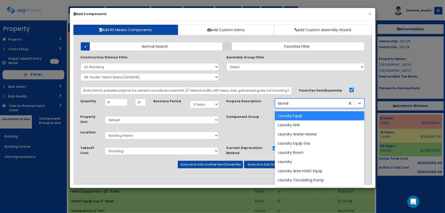
type input "laundry"
click at [286, 160] on div "Laundry" at bounding box center [320, 161] width 90 height 9
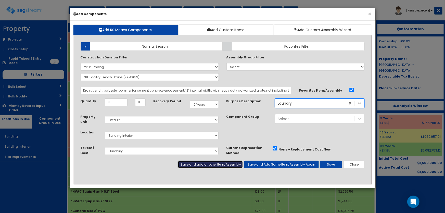
click at [198, 164] on button "Save and add another Item/Assembly" at bounding box center [210, 165] width 65 height 8
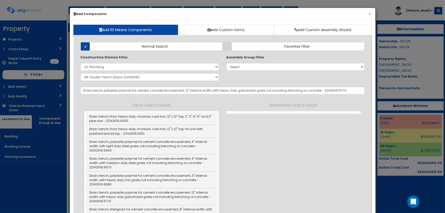
select select "5281463"
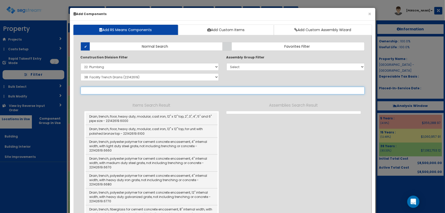
click at [125, 88] on input "text" at bounding box center [223, 91] width 284 height 8
paste input "*General Use Floor Drain W/PVC Pipe"
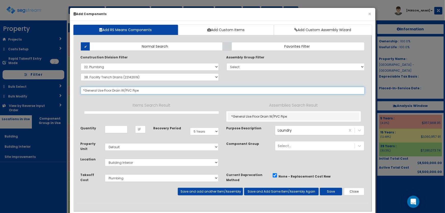
type input "*General Use Floor Drain W/PVC Pipe"
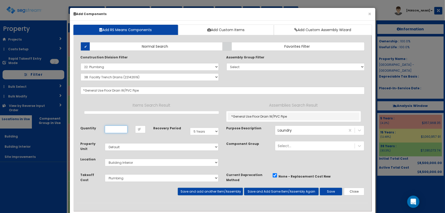
click at [115, 129] on input "Quantity" at bounding box center [116, 130] width 23 height 8
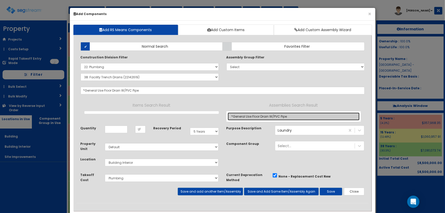
click at [248, 116] on link "*General Use Floor Drain W/PVC Pipe" at bounding box center [294, 116] width 132 height 8
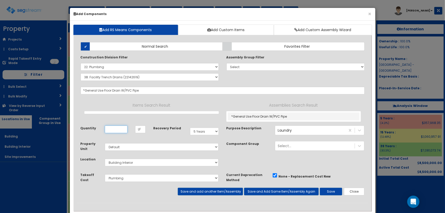
type input "EA"
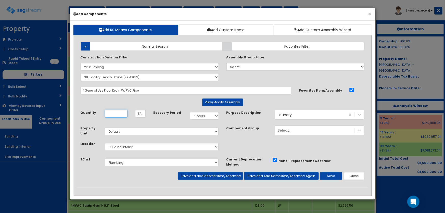
click at [114, 113] on input "Quantity" at bounding box center [116, 114] width 23 height 8
type input "3"
click at [329, 175] on button "Save" at bounding box center [331, 176] width 22 height 8
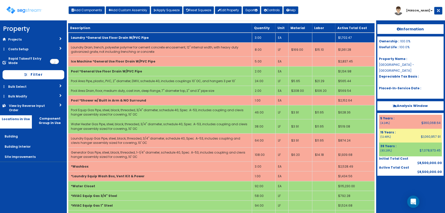
click at [148, 36] on td "Laundry *General Use Floor Drain W/PVC Pipe" at bounding box center [160, 38] width 184 height 10
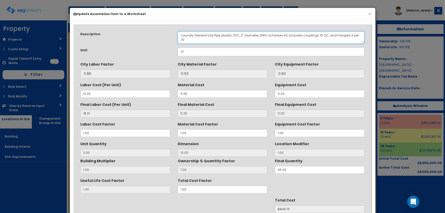
drag, startPoint x: 214, startPoint y: 35, endPoint x: 194, endPoint y: 35, distance: 19.6
click at [194, 35] on textarea "Laundry General Use Pipe, plastic, PVC, 2" diameter, DWV, schedule 40, includes…" at bounding box center [271, 37] width 187 height 12
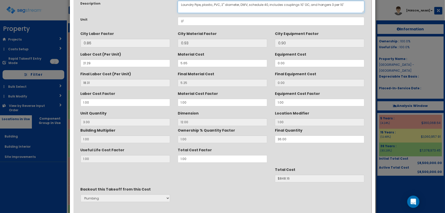
scroll to position [64, 0]
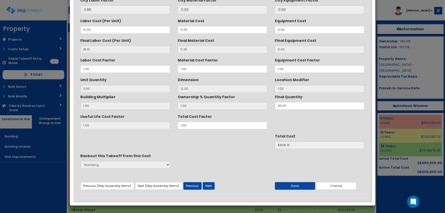
type textarea "Laundry Pipe, plastic, PVC, 2" diameter, DWV, schedule 40, includes couplings 1…"
click at [298, 185] on button "Save" at bounding box center [295, 186] width 40 height 8
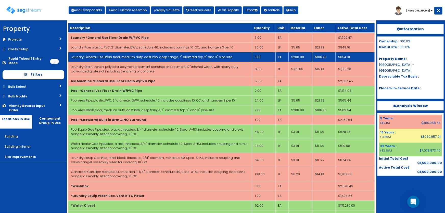
click at [124, 54] on td "Laundry General Use Drain, floor, medium duty, cast iron, deep flange, 7" diame…" at bounding box center [160, 57] width 184 height 10
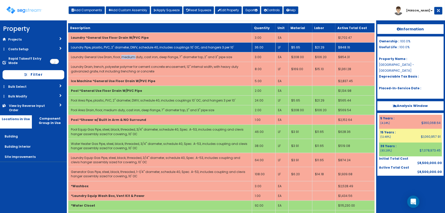
scroll to position [0, 0]
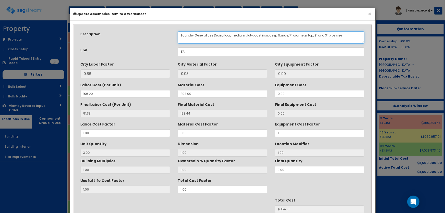
drag, startPoint x: 214, startPoint y: 35, endPoint x: 195, endPoint y: 35, distance: 18.9
click at [195, 35] on textarea "Laundry General Use Drain, floor, medium duty, cast iron, deep flange, 7" diame…" at bounding box center [271, 37] width 187 height 12
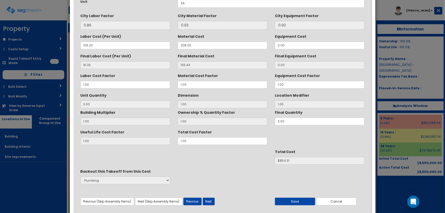
scroll to position [64, 0]
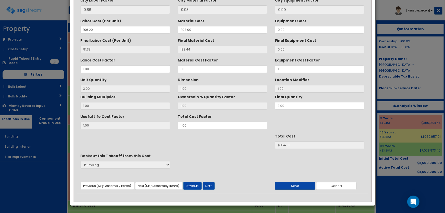
type textarea "Laundry Drain, floor, medium duty, cast iron, deep flange, 7" diameter top, 2" …"
click at [298, 183] on button "Save" at bounding box center [295, 186] width 40 height 8
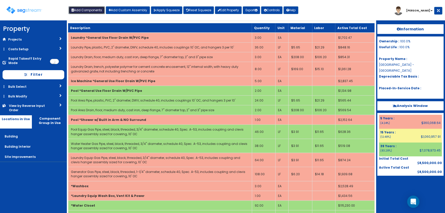
drag, startPoint x: 96, startPoint y: 11, endPoint x: 108, endPoint y: 39, distance: 29.7
click at [96, 11] on button "Add Components" at bounding box center [87, 10] width 36 height 8
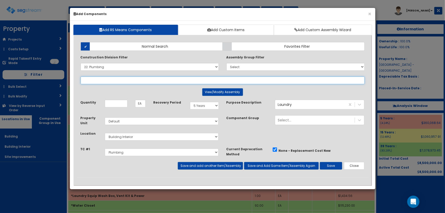
select select
select select "22142619"
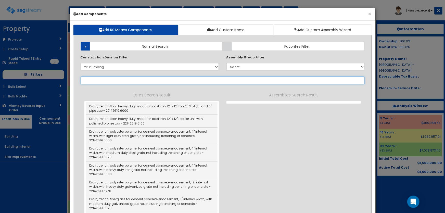
click at [106, 78] on input "text" at bounding box center [223, 81] width 284 height 8
select select "22142619"
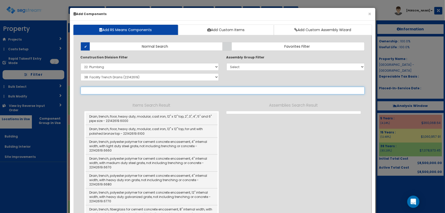
click at [100, 90] on input "text" at bounding box center [223, 91] width 284 height 8
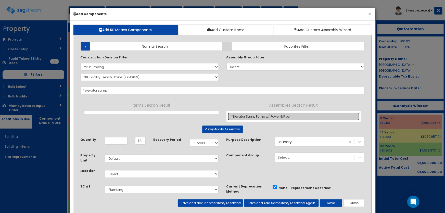
click at [246, 116] on link "*Elevator Sump Pump w/ Power & Pipe" at bounding box center [294, 116] width 132 height 8
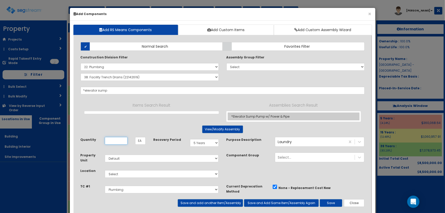
type input "*Elevator Sump Pump w/ Power & Pipe"
type input "SF"
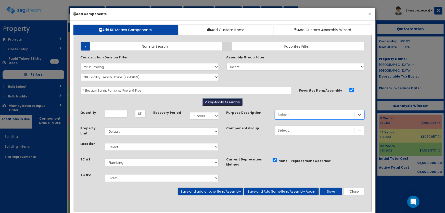
click at [230, 102] on button "View/Modify Assembly" at bounding box center [222, 102] width 41 height 8
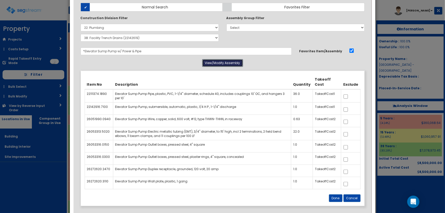
scroll to position [46, 0]
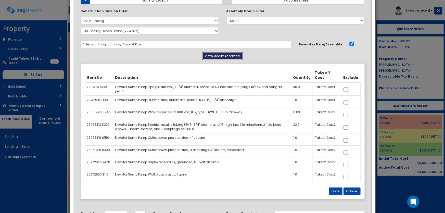
click at [218, 56] on button "View/Modify Assembly" at bounding box center [222, 56] width 41 height 8
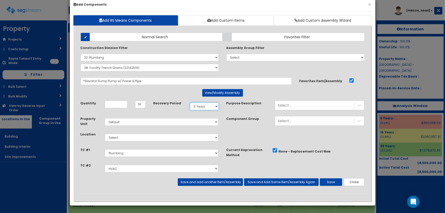
click at [202, 106] on select "Select 5 Years 7 Years 9 Years 10 Years 15 Years 15 Year QLI 15 Year QRP 15 Yea…" at bounding box center [204, 107] width 29 height 8
select select "39Y"
click at [190, 103] on select "Select 5 Years 7 Years 9 Years 10 Years 15 Years 15 Year QLI 15 Year QRP 15 Yea…" at bounding box center [204, 107] width 29 height 8
drag, startPoint x: 107, startPoint y: 136, endPoint x: 134, endPoint y: 140, distance: 26.6
click at [110, 136] on select "Select Building Building Interior Site Improvements Add Additional Location" at bounding box center [162, 138] width 114 height 8
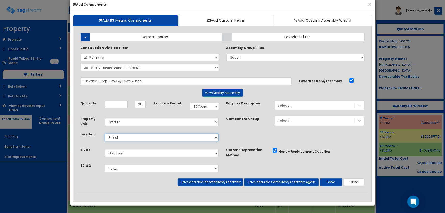
select select "6"
click at [105, 134] on select "Select Building Building Interior Site Improvements Add Additional Location" at bounding box center [162, 138] width 114 height 8
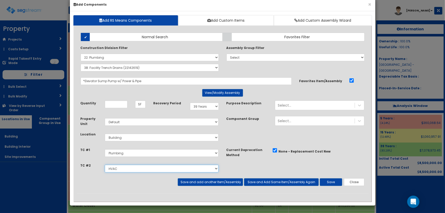
click at [122, 168] on select "Select Site Work Doors, Frames & Hardware Public Area Millwork Wall Finishes Pl…" at bounding box center [162, 169] width 114 height 8
select select "5281465"
click at [105, 165] on select "Select Site Work Doors, Frames & Hardware Public Area Millwork Wall Finishes Pl…" at bounding box center [162, 169] width 114 height 8
click at [114, 103] on input "Quantity" at bounding box center [116, 105] width 23 height 8
type input "2"
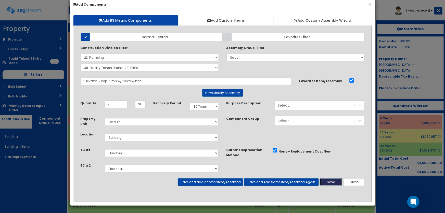
click at [329, 183] on button "Save" at bounding box center [331, 182] width 22 height 8
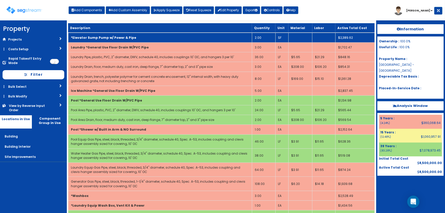
click at [123, 36] on b "*Elevator Sump Pump w/ Power & Pipe" at bounding box center [103, 37] width 65 height 4
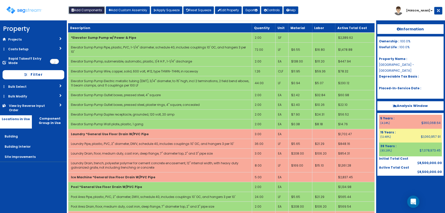
click at [91, 8] on button "Add Components" at bounding box center [87, 10] width 36 height 8
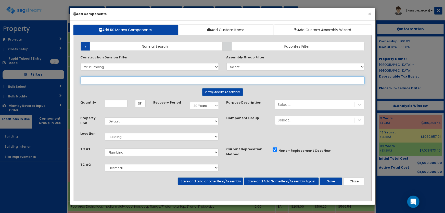
select select "22142619"
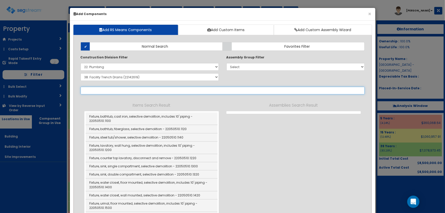
select select "22142619"
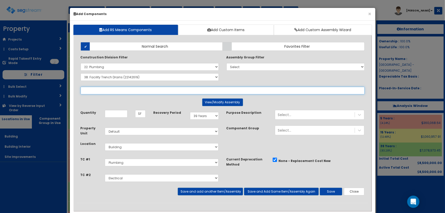
click at [101, 89] on input "text" at bounding box center [223, 91] width 284 height 8
select select
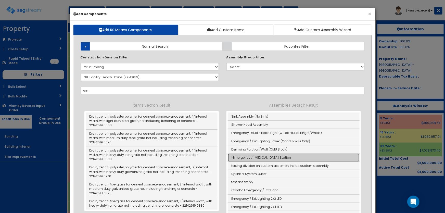
click at [265, 156] on link "*Emergency / [MEDICAL_DATA] Station" at bounding box center [294, 158] width 132 height 8
type input "*Emergency / [MEDICAL_DATA] Station"
type input "EA"
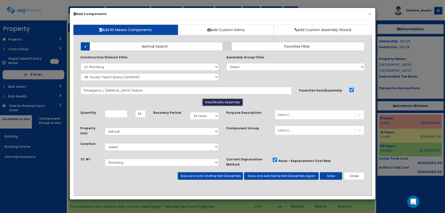
click at [214, 104] on button "View/Modify Assembly" at bounding box center [222, 102] width 41 height 8
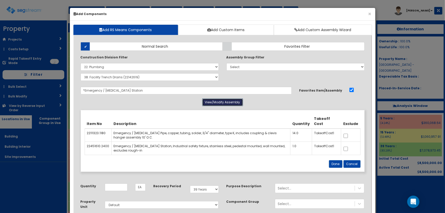
click at [214, 104] on button "View/Modify Assembly" at bounding box center [222, 102] width 41 height 8
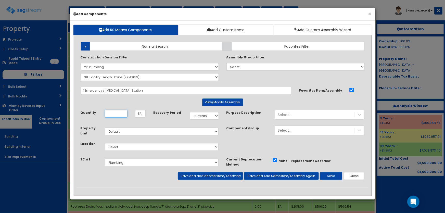
click at [117, 114] on input "Quantity" at bounding box center [116, 114] width 23 height 8
type input "2"
click at [199, 118] on select "Select 5 Years 7 Years 9 Years 10 Years 15 Years 15 Year QLI 15 Year QRP 15 Yea…" at bounding box center [204, 116] width 29 height 8
select select "5Y"
click at [190, 112] on select "Select 5 Years 7 Years 9 Years 10 Years 15 Years 15 Year QLI 15 Year QRP 15 Yea…" at bounding box center [204, 116] width 29 height 8
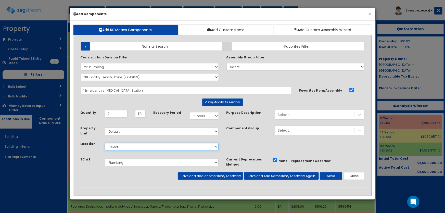
click at [126, 148] on select "Select Building Building Interior Site Improvements Add Additional Location" at bounding box center [162, 147] width 114 height 8
select select "7"
click at [105, 143] on select "Select Building Building Interior Site Improvements Add Additional Location" at bounding box center [162, 147] width 114 height 8
click at [199, 174] on button "Save and add another Item/Assembly" at bounding box center [210, 176] width 65 height 8
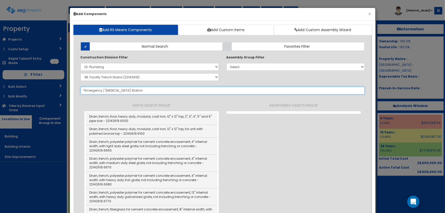
select select "5281463"
click at [109, 88] on input "text" at bounding box center [223, 91] width 284 height 8
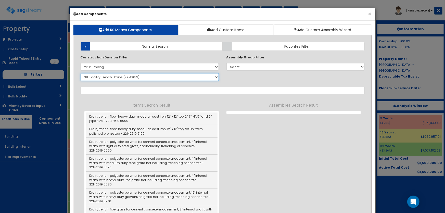
click at [113, 74] on select "Select SubGroup 1. Plumbing Demolition (22050510) 2. Valves, Brass (22052310) 3…" at bounding box center [150, 77] width 138 height 8
select select "22111964"
click at [81, 73] on select "Select SubGroup 1. Plumbing Demolition (22050510) 2. Valves, Brass (22052310) 3…" at bounding box center [150, 77] width 138 height 8
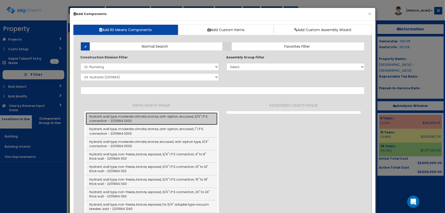
click at [149, 119] on link "Hydrant, wall type, moderate climate, bronze, anti-siphon, encased, 3/4" I.P.S.…" at bounding box center [152, 118] width 132 height 12
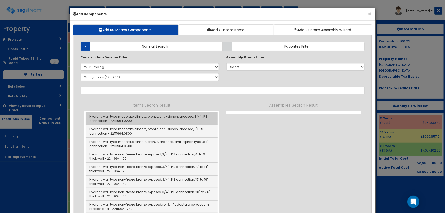
type input "Hydrant, wall type, moderate climate, bronze, anti-siphon, encased, 3/4" I.P.S.…"
checkbox input "false"
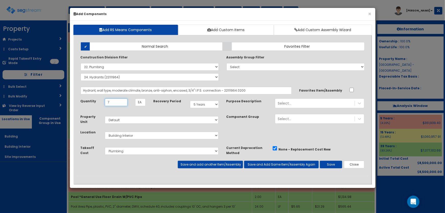
type input "7"
click at [131, 138] on select "Select Building Building Interior Site Improvements Add Additional Location" at bounding box center [162, 136] width 114 height 8
select select "6"
click at [105, 132] on select "Select Building Building Interior Site Improvements Add Additional Location" at bounding box center [162, 136] width 114 height 8
click at [204, 105] on select "Select 5 Years 7 Years 9 Years 10 Years 15 Years 15 Year QLI 15 Year QRP 15 Yea…" at bounding box center [204, 105] width 29 height 8
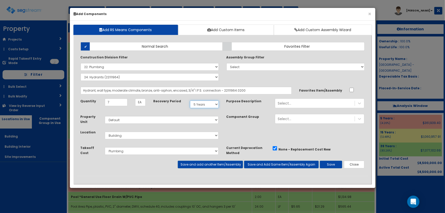
select select "39Y"
click at [190, 101] on select "Select 5 Years 7 Years 9 Years 10 Years 15 Years 15 Year QLI 15 Year QRP 15 Yea…" at bounding box center [204, 105] width 29 height 8
click at [198, 162] on button "Save and add another Item/Assembly" at bounding box center [210, 165] width 65 height 8
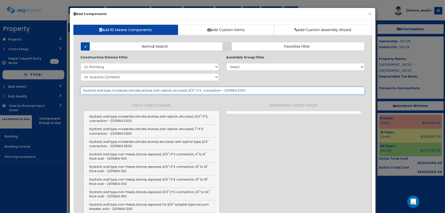
select select "5281463"
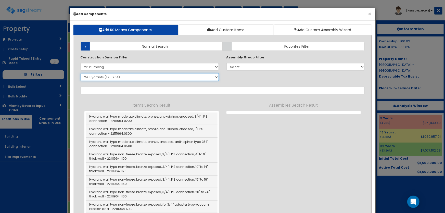
click at [109, 78] on select "Select SubGroup 1. Plumbing Demolition (22050510) 2. Valves, Brass (22052310) 3…" at bounding box center [150, 77] width 138 height 8
select select "22111323"
click at [81, 73] on select "Select SubGroup 1. Plumbing Demolition (22050510) 2. Valves, Brass (22052310) 3…" at bounding box center [150, 77] width 138 height 8
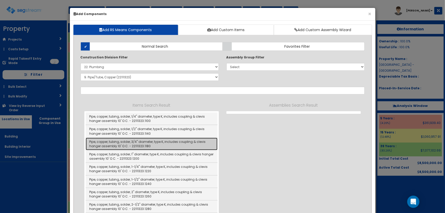
click at [156, 143] on link "Pipe, copper, tubing, solder, 3/4" diameter, type K, includes coupling & clevis…" at bounding box center [152, 144] width 132 height 12
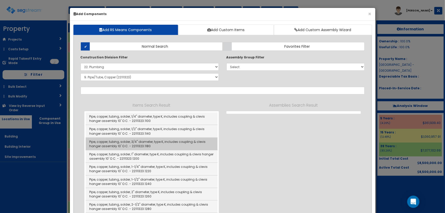
type input "Pipe, copper, tubing, solder, 3/4" diameter, type K, includes coupling & clevis…"
checkbox input "true"
type input "LF"
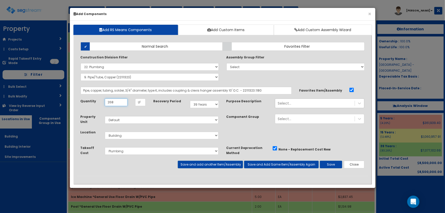
type input "268"
click at [287, 106] on div "Select..." at bounding box center [315, 103] width 80 height 8
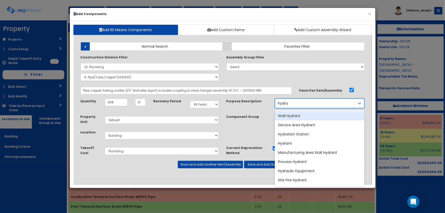
type input "hydran"
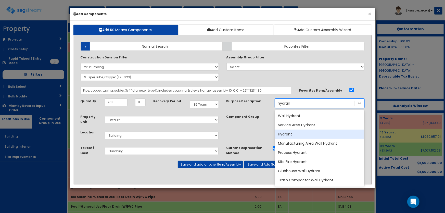
click at [288, 132] on div "Hydrant" at bounding box center [320, 134] width 90 height 9
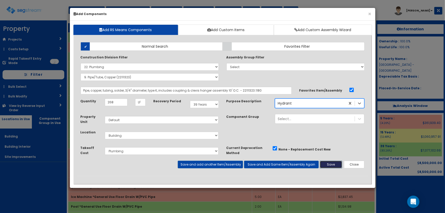
click at [332, 163] on button "Save" at bounding box center [331, 165] width 22 height 8
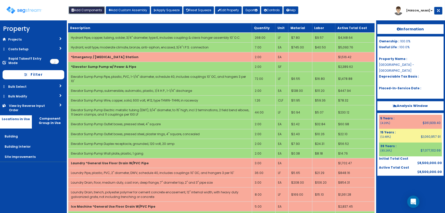
click at [87, 10] on button "Add Components" at bounding box center [87, 10] width 36 height 8
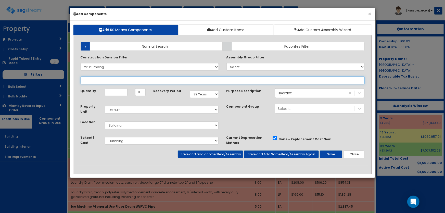
select select "22111323"
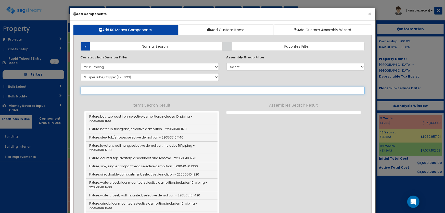
select select
select select "22111323"
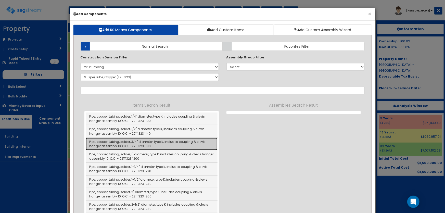
click at [150, 143] on link "Pipe, copper, tubing, solder, 3/4" diameter, type K, includes coupling & clevis…" at bounding box center [152, 144] width 132 height 12
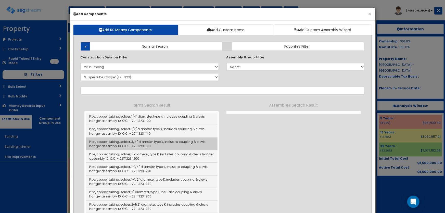
type input "Pipe, copper, tubing, solder, 3/4" diameter, type K, includes coupling & clevis…"
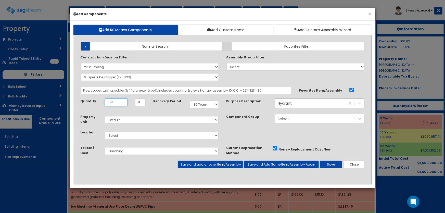
type input "158"
drag, startPoint x: 118, startPoint y: 133, endPoint x: 118, endPoint y: 137, distance: 4.6
click at [118, 133] on select "Select Building Building Interior Site Improvements Add Additional Location" at bounding box center [162, 136] width 114 height 8
select select "27"
click at [105, 132] on select "Select Building Building Interior Site Improvements Add Additional Location" at bounding box center [162, 136] width 114 height 8
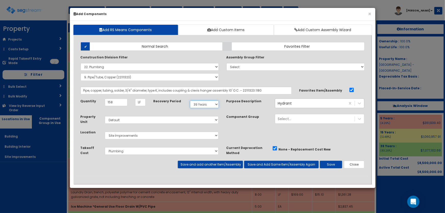
click at [197, 104] on select "Select 5 Years 7 Years 9 Years 10 Years 15 Years 15 Year QLI 15 Year QRP 15 Yea…" at bounding box center [204, 105] width 29 height 8
select select "15Y"
click at [190, 101] on select "Select 5 Years 7 Years 9 Years 10 Years 15 Years 15 Year QLI 15 Year QRP 15 Yea…" at bounding box center [204, 105] width 29 height 8
click at [206, 164] on button "Save and add another Item/Assembly" at bounding box center [210, 165] width 65 height 8
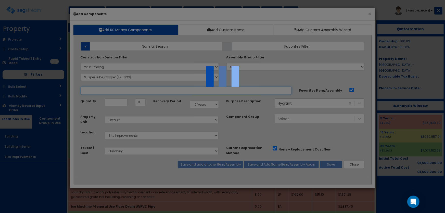
select select "5281463"
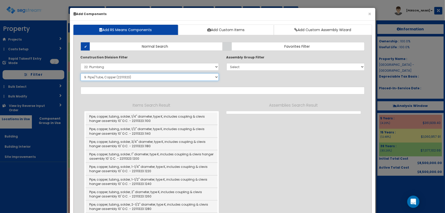
click at [97, 78] on select "Select SubGroup 1. Plumbing Demolition (22050510) 2. Valves, Brass (22052310) 3…" at bounding box center [150, 77] width 138 height 8
select select "22111964"
click at [81, 73] on select "Select SubGroup 1. Plumbing Demolition (22050510) 2. Valves, Brass (22052310) 3…" at bounding box center [150, 77] width 138 height 8
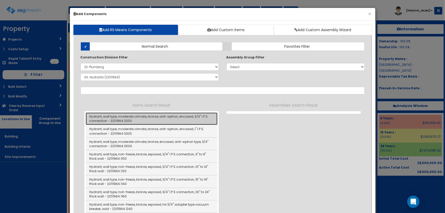
click at [143, 117] on link "Hydrant, wall type, moderate climate, bronze, anti-siphon, encased, 3/4" I.P.S.…" at bounding box center [152, 118] width 132 height 12
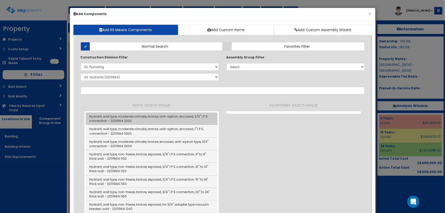
type input "Hydrant, wall type, moderate climate, bronze, anti-siphon, encased, 3/4" I.P.S.…"
checkbox input "false"
type input "EA"
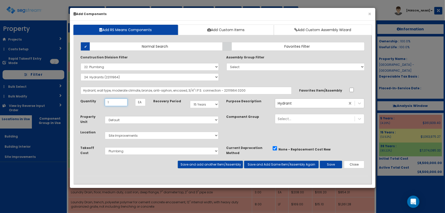
type input "1"
drag, startPoint x: 350, startPoint y: 103, endPoint x: 347, endPoint y: 108, distance: 6.6
click at [288, 103] on div "Select..." at bounding box center [285, 103] width 14 height 5
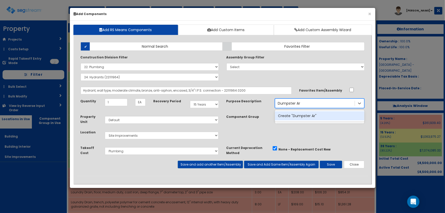
type input "Dumpster Area"
click at [297, 113] on div "Create "Dumpster Area"" at bounding box center [320, 115] width 90 height 9
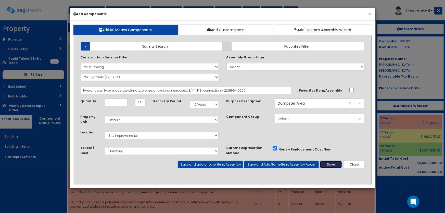
click at [331, 163] on button "Save" at bounding box center [331, 165] width 22 height 8
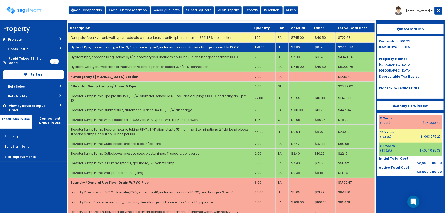
click at [95, 43] on td "Hydrant Pipe, copper, tubing, solder, 3/4" diameter, type K, includes coupling …" at bounding box center [160, 48] width 184 height 10
select select "5281463"
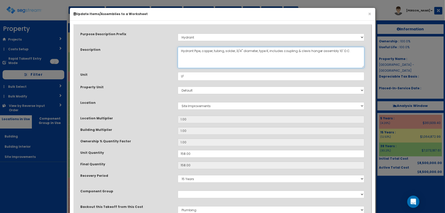
click at [181, 50] on textarea "Hydrant Pipe, copper, tubing, solder, 3/4" diameter, type K, includes coupling …" at bounding box center [271, 57] width 187 height 21
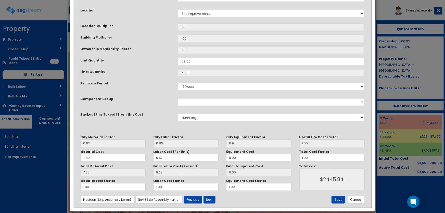
scroll to position [98, 0]
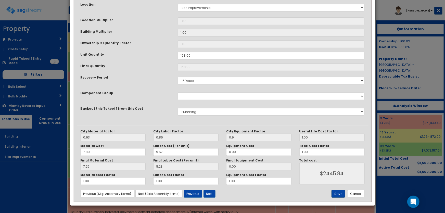
type textarea "Dumpster Area Hydrant Pipe, copper, tubing, solder, 3/4" diameter, type K, incl…"
click at [336, 192] on button "Save" at bounding box center [339, 194] width 14 height 8
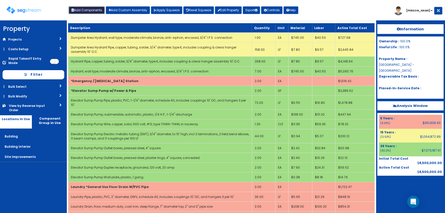
click at [77, 9] on button "Add Components" at bounding box center [87, 10] width 36 height 8
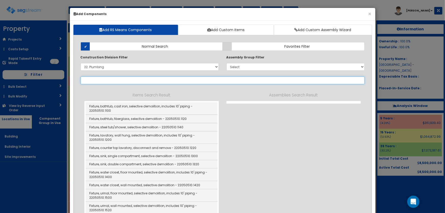
select select
select select "22111964"
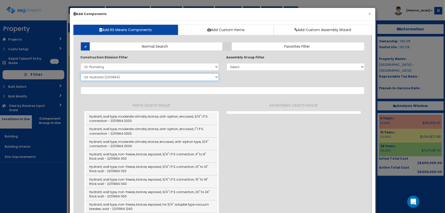
click at [105, 76] on select "Select SubGroup 1. Plumbing Demolition (22050510) 2. Valves, Brass (22052310) 3…" at bounding box center [150, 77] width 138 height 8
select select "22132310"
click at [81, 73] on select "Select SubGroup 1. Plumbing Demolition (22050510) 2. Valves, Brass (22052310) 3…" at bounding box center [150, 77] width 138 height 8
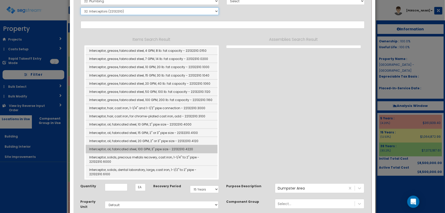
scroll to position [69, 0]
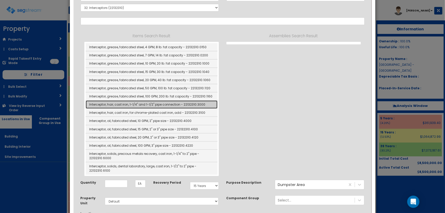
click at [170, 102] on link "Interceptor, hair, cast iron, 1-1/4" and 1-1/2" pipe connection - 22132310.3000" at bounding box center [152, 105] width 132 height 8
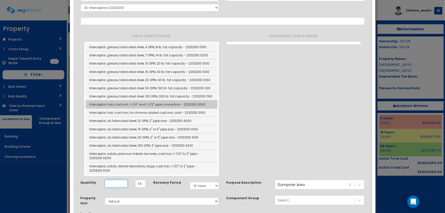
type input "Interceptor, hair, cast iron, 1-1/4" and 1-1/2" pipe connection - 22132310.3000"
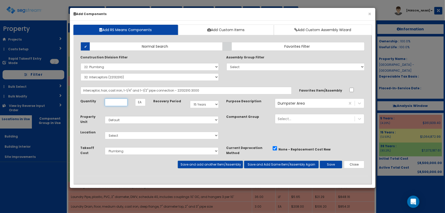
scroll to position [0, 0]
click at [125, 102] on input "Unit Quantity" at bounding box center [116, 102] width 23 height 8
type input "1"
click at [203, 106] on select "Select 5 Years 7 Years 9 Years 10 Years 15 Years 15 Year QLI 15 Year QRP 15 Yea…" at bounding box center [204, 105] width 29 height 8
select select "5Y"
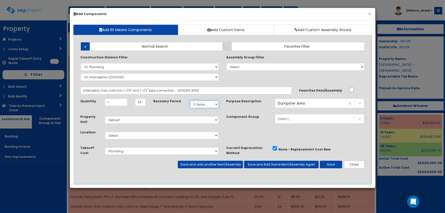
click at [190, 101] on select "Select 5 Years 7 Years 9 Years 10 Years 15 Years 15 Year QLI 15 Year QRP 15 Yea…" at bounding box center [204, 105] width 29 height 8
click at [296, 104] on div "Select... Dumpster Area" at bounding box center [315, 103] width 80 height 8
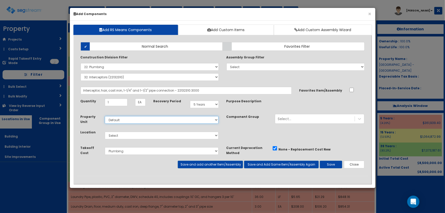
click at [122, 119] on select "Select Default" at bounding box center [162, 120] width 114 height 8
click at [105, 116] on select "Select Default" at bounding box center [162, 120] width 114 height 8
click at [122, 133] on select "Select Building Building Interior Site Improvements Add Additional Location" at bounding box center [162, 136] width 114 height 8
select select "7"
click at [105, 132] on select "Select Building Building Interior Site Improvements Add Additional Location" at bounding box center [162, 136] width 114 height 8
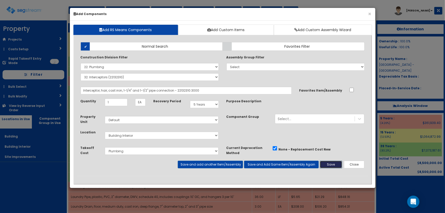
click at [337, 165] on button "Save" at bounding box center [331, 165] width 22 height 8
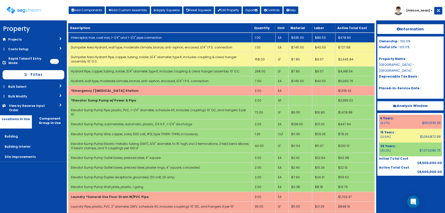
click at [112, 37] on link "Interceptor, hair, cast iron, 1-1/4" and 1-1/2" pipe connection" at bounding box center [116, 37] width 91 height 4
select select "5281463"
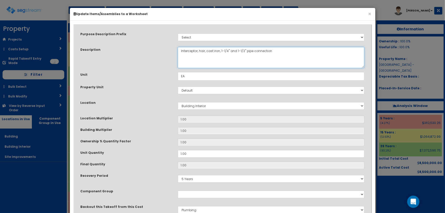
click at [202, 51] on textarea "Interceptor, hair, cast iron, 1-1/4" and 1-1/2" pipe connection" at bounding box center [271, 57] width 187 height 21
click at [219, 50] on textarea "Interceptor, hair, cast iron, 1-1/4" and 1-1/2" pipe connection" at bounding box center [271, 57] width 187 height 21
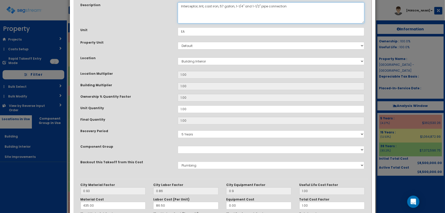
scroll to position [93, 0]
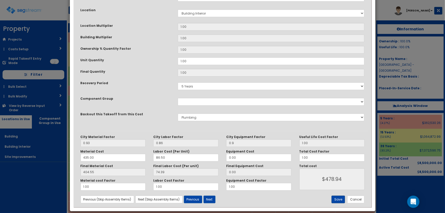
type textarea "Interceptor, lint, cast iron, 57 gallon, 1-1/4" and 1-1/2" pipe connection"
click at [336, 199] on button "Save" at bounding box center [339, 200] width 14 height 8
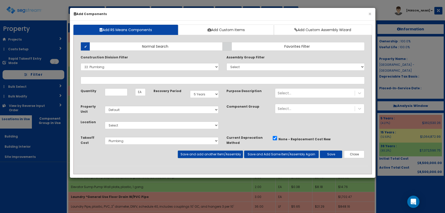
select select "22000000"
select select "5Y"
select select "default"
select select "5281463"
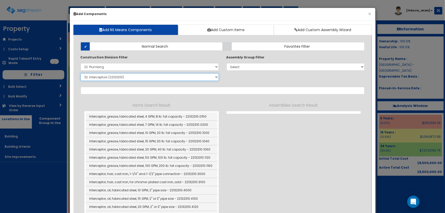
click at [103, 79] on select "Select SubGroup 1. Plumbing Demolition (22050510) 2. Valves, Brass (22052310) 3…" at bounding box center [150, 77] width 138 height 8
click at [81, 73] on select "Select SubGroup 1. Plumbing Demolition (22050510) 2. Valves, Brass (22052310) 3…" at bounding box center [150, 77] width 138 height 8
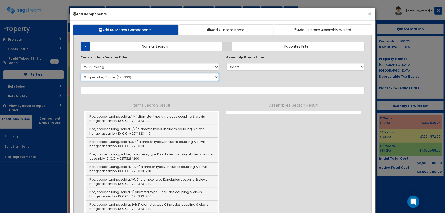
click at [104, 79] on select "Select SubGroup 1. Plumbing Demolition (22050510) 2. Valves, Brass (22052310) 3…" at bounding box center [150, 77] width 138 height 8
select select "22111374"
click at [81, 73] on select "Select SubGroup 1. Plumbing Demolition (22050510) 2. Valves, Brass (22052310) 3…" at bounding box center [150, 77] width 138 height 8
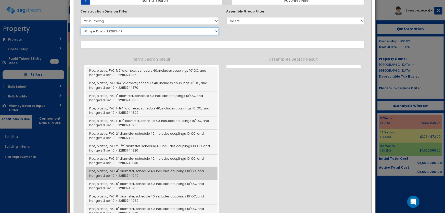
scroll to position [46, 0]
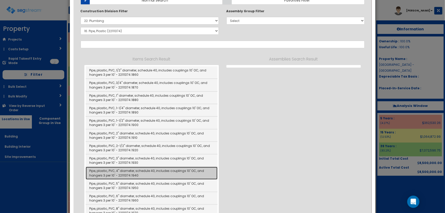
click at [142, 172] on link "Pipe, plastic, PVC, 4" diameter, schedule 40, includes couplings 10' OC, and ha…" at bounding box center [152, 173] width 132 height 12
type input "Pipe, plastic, PVC, 4" diameter, schedule 40, includes couplings 10' OC, and ha…"
checkbox input "true"
type input "LF"
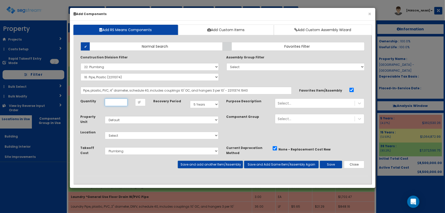
scroll to position [0, 0]
type input "96"
click at [115, 137] on select "Select Building Building Interior Site Improvements Add Additional Location" at bounding box center [162, 136] width 114 height 8
select select "7"
click at [105, 132] on select "Select Building Building Interior Site Improvements Add Additional Location" at bounding box center [162, 136] width 114 height 8
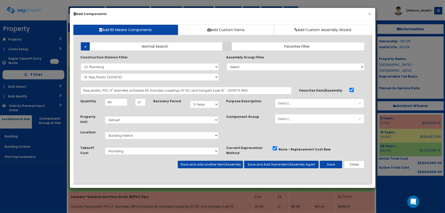
click at [296, 102] on div "Select..." at bounding box center [315, 103] width 80 height 8
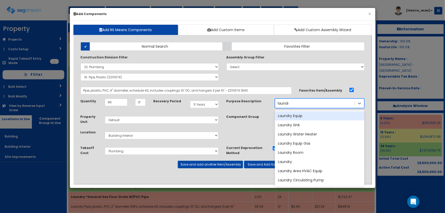
type input "laundry"
click at [295, 114] on div "Laundry Equip" at bounding box center [320, 115] width 90 height 9
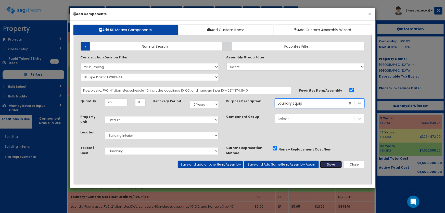
click at [328, 164] on button "Save" at bounding box center [331, 165] width 22 height 8
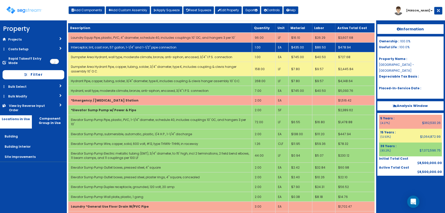
click at [97, 46] on link "Interceptor, lint, cast iron, 57 gallon, 1-1/4" and 1-1/2" pipe connection" at bounding box center [124, 47] width 106 height 4
select select "5281463"
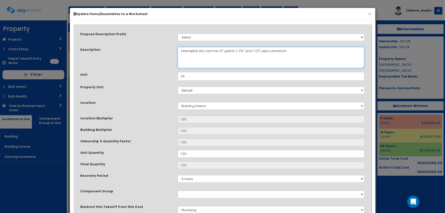
click at [179, 51] on textarea "Interceptor, lint, cast iron, 57 gallon, 1-1/4" and 1-1/2" pipe connection" at bounding box center [271, 57] width 187 height 21
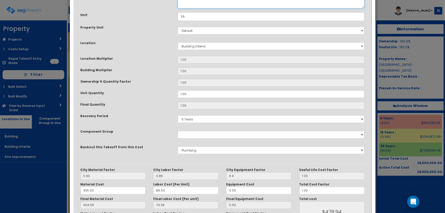
scroll to position [93, 0]
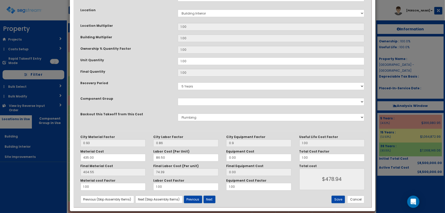
type textarea "Laundry Equip Interceptor, lint, cast iron, 57 gallon, 1-1/4" and 1-1/2" pipe c…"
click at [334, 198] on button "Save" at bounding box center [339, 200] width 14 height 8
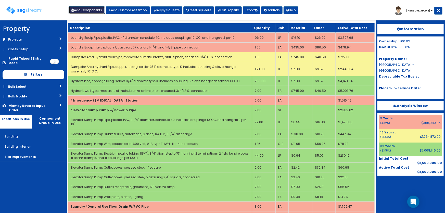
click at [87, 11] on button "Add Components" at bounding box center [87, 10] width 36 height 8
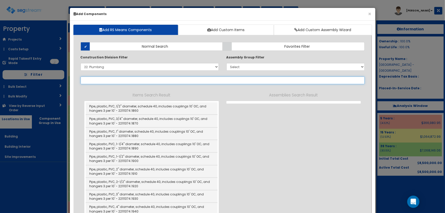
select select
select select "22111374"
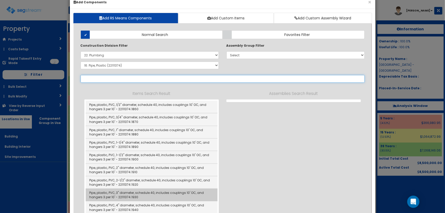
scroll to position [23, 0]
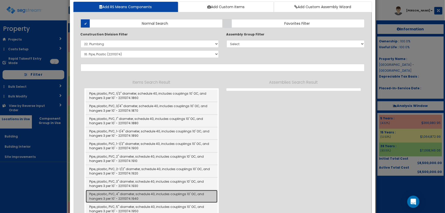
click at [149, 193] on link "Pipe, plastic, PVC, 4" diameter, schedule 40, includes couplings 10' OC, and ha…" at bounding box center [152, 196] width 132 height 12
type input "Pipe, plastic, PVC, 4" diameter, schedule 40, includes couplings 10' OC, and ha…"
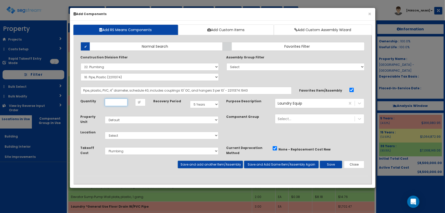
scroll to position [0, 0]
type input "122"
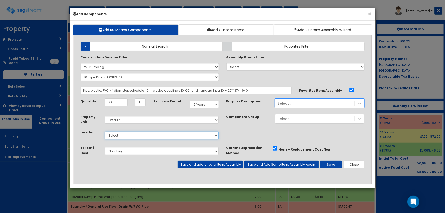
click at [117, 134] on select "Select Building Building Interior Site Improvements Add Additional Location" at bounding box center [162, 136] width 114 height 8
select select "7"
click at [105, 132] on select "Select Building Building Interior Site Improvements Add Additional Location" at bounding box center [162, 136] width 114 height 8
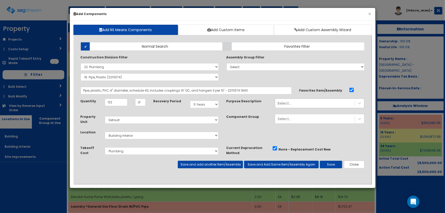
click at [302, 105] on div "Select... laundry" at bounding box center [315, 103] width 80 height 8
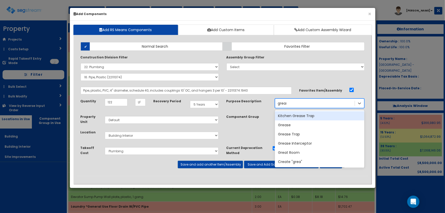
type input "grease"
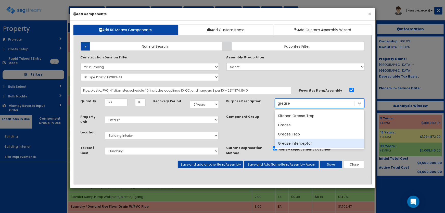
click at [304, 142] on div "Grease Interceptor" at bounding box center [320, 143] width 90 height 9
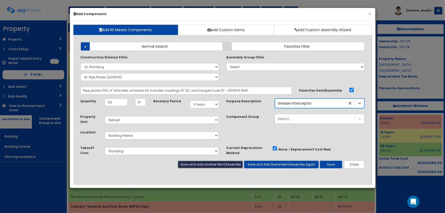
click at [215, 164] on button "Save and add another Item/Assembly" at bounding box center [210, 165] width 65 height 8
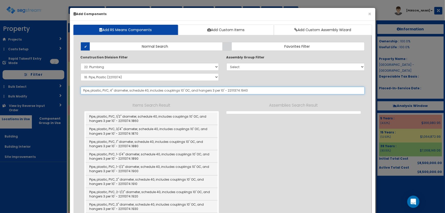
select select "5281463"
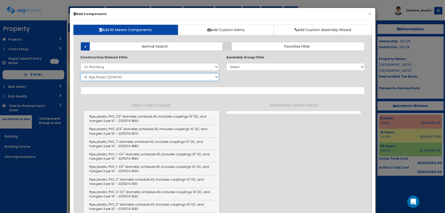
click at [106, 77] on select "Select SubGroup 1. Plumbing Demolition (22050510) 2. Valves, Brass (22052310) 3…" at bounding box center [150, 77] width 138 height 8
select select "22132310"
click at [81, 73] on select "Select SubGroup 1. Plumbing Demolition (22050510) 2. Valves, Brass (22052310) 3…" at bounding box center [150, 77] width 138 height 8
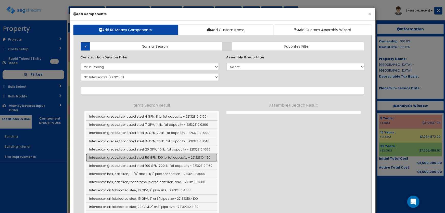
click at [173, 157] on link "Interceptor, grease, fabricated steel, 50 GPM, 100 lb. fat capacity - 22132310.…" at bounding box center [152, 158] width 132 height 8
type input "Interceptor, grease, fabricated steel, 50 GPM, 100 lb. fat capacity - 22132310.…"
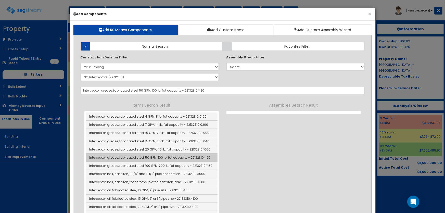
type input "EA"
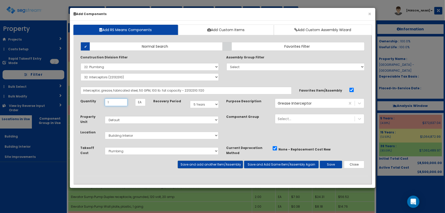
type input "1"
click at [211, 165] on button "Save and add another Item/Assembly" at bounding box center [210, 165] width 65 height 8
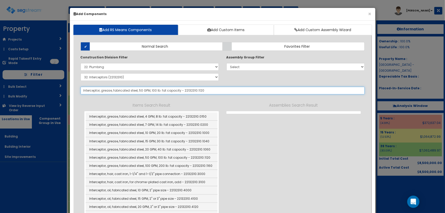
select select "5281463"
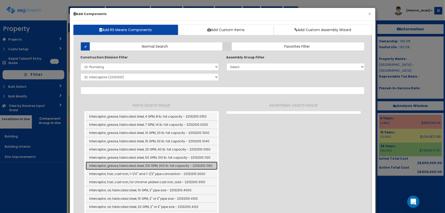
click at [161, 165] on link "Interceptor, grease, fabricated steel, 100 GPM, 200 lb. fat capacity - 22132310…" at bounding box center [152, 166] width 132 height 8
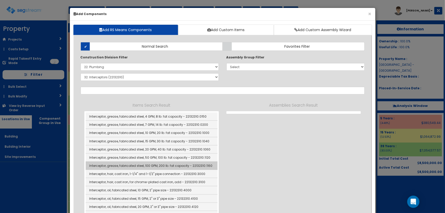
type input "Interceptor, grease, fabricated steel, 100 GPM, 200 lb. fat capacity - 22132310…"
checkbox input "false"
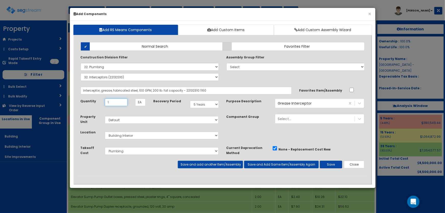
type input "1"
click at [333, 162] on button "Save" at bounding box center [331, 165] width 22 height 8
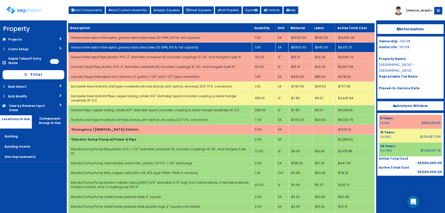
click at [267, 47] on td "1.00" at bounding box center [263, 48] width 23 height 10
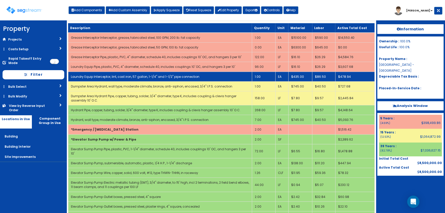
click at [192, 73] on td "Laundry Equip Interceptor, lint, cast iron, 57 gallon, 1-1/4" and 1-1/2" pipe c…" at bounding box center [160, 77] width 184 height 10
select select "5281463"
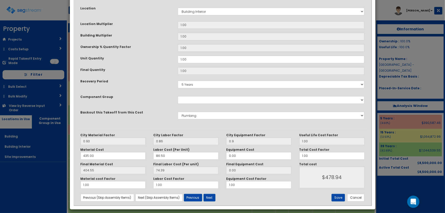
scroll to position [98, 0]
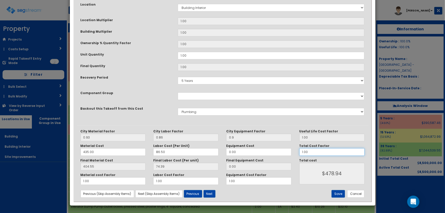
drag, startPoint x: 312, startPoint y: 152, endPoint x: 291, endPoint y: 152, distance: 21.4
click at [291, 152] on div "City Material Factor 0.93 City Labor Factor 0.86 City Equipment Factor 0.9 Mate…" at bounding box center [223, 157] width 292 height 56
type input "4"
type input "$1915.76"
type input "4"
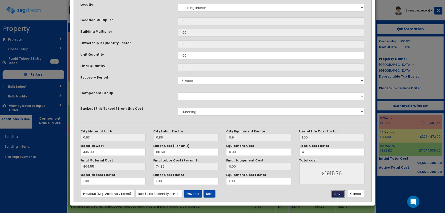
click at [340, 192] on button "Save" at bounding box center [339, 194] width 14 height 8
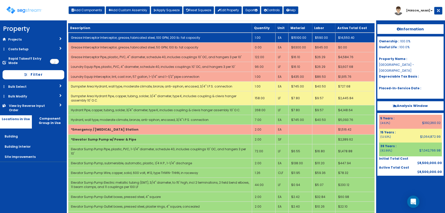
click at [192, 36] on link "Grease Interceptor Interceptor, grease, fabricated steel, 100 GPM, 200 lb. fat …" at bounding box center [135, 37] width 129 height 4
select select "5281463"
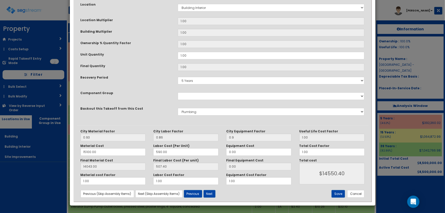
scroll to position [0, 0]
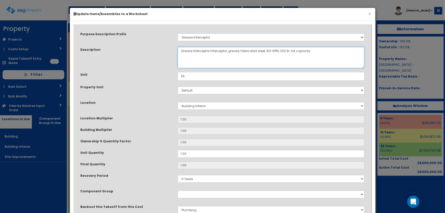
drag, startPoint x: 271, startPoint y: 50, endPoint x: 309, endPoint y: 50, distance: 38.8
click at [309, 50] on textarea "Grease Interceptor Interceptor, grease, fabricated steel, 100 GPM, 200 lb. fat …" at bounding box center [271, 57] width 187 height 21
click at [201, 49] on textarea "Grease Interceptor Interceptor, grease, fabricated steel, 100 GPM, 200 lb. fat …" at bounding box center [271, 57] width 187 height 21
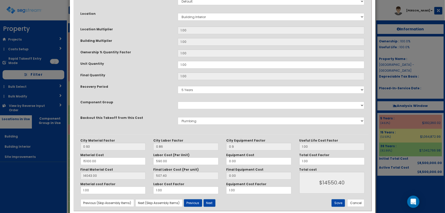
scroll to position [93, 0]
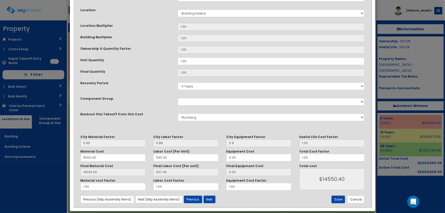
type textarea "Grease Interceptor, grease, fabricated steel, 1000 gallon"
click at [335, 198] on button "Save" at bounding box center [339, 200] width 14 height 8
